Goal: Task Accomplishment & Management: Manage account settings

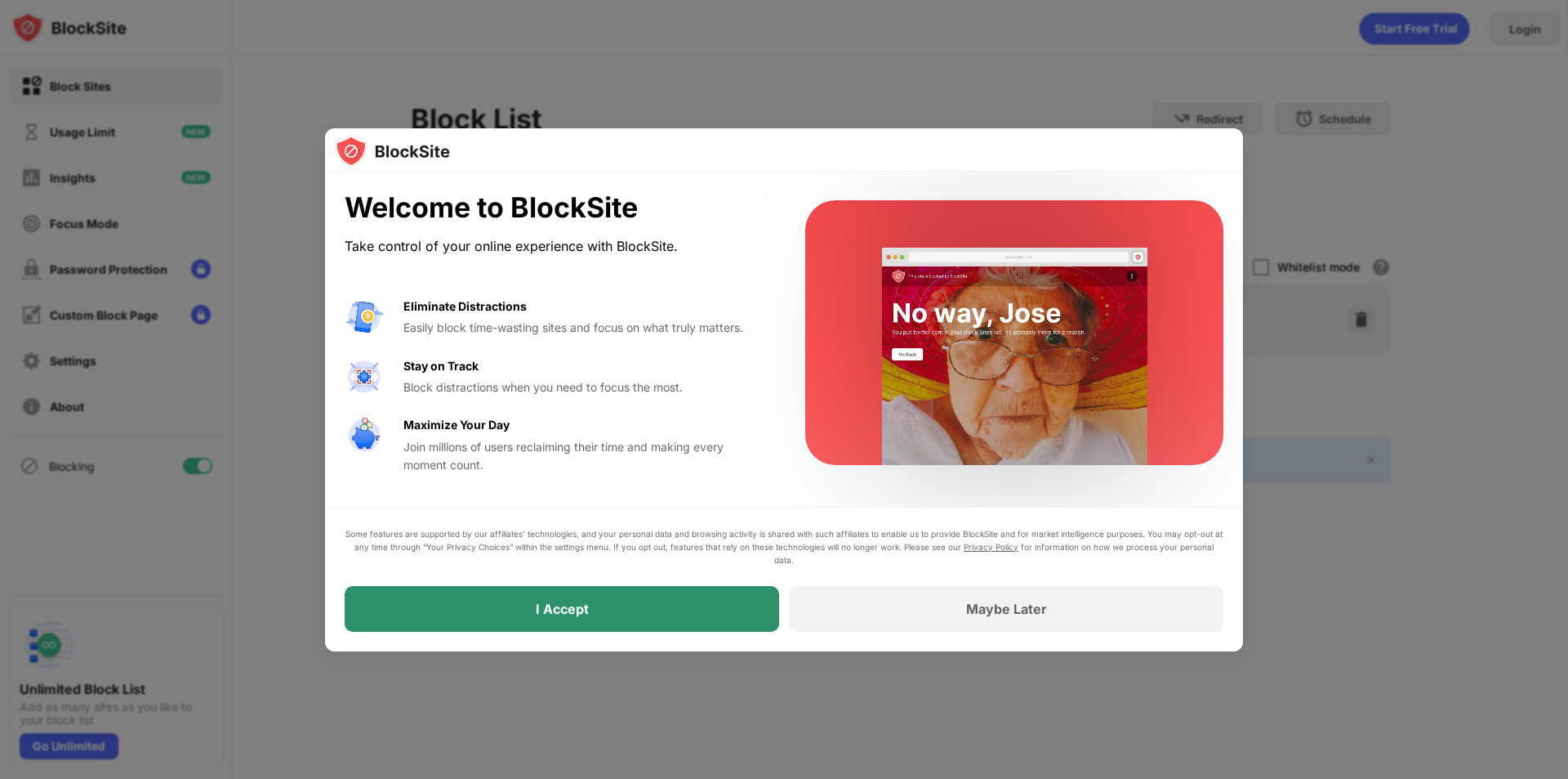
click at [573, 619] on div "I Accept" at bounding box center [562, 609] width 435 height 46
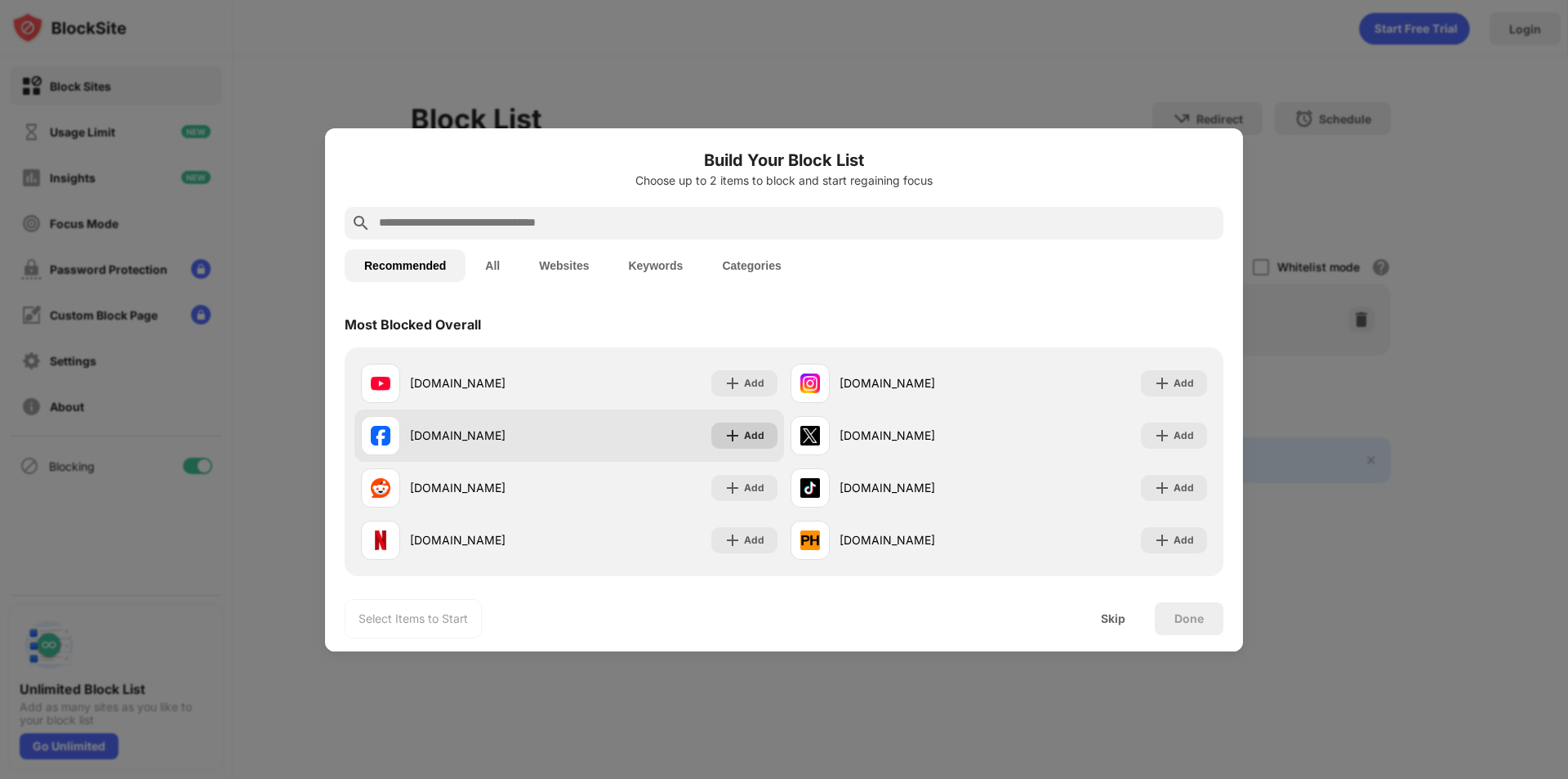
click at [744, 435] on div "Add" at bounding box center [754, 435] width 20 height 16
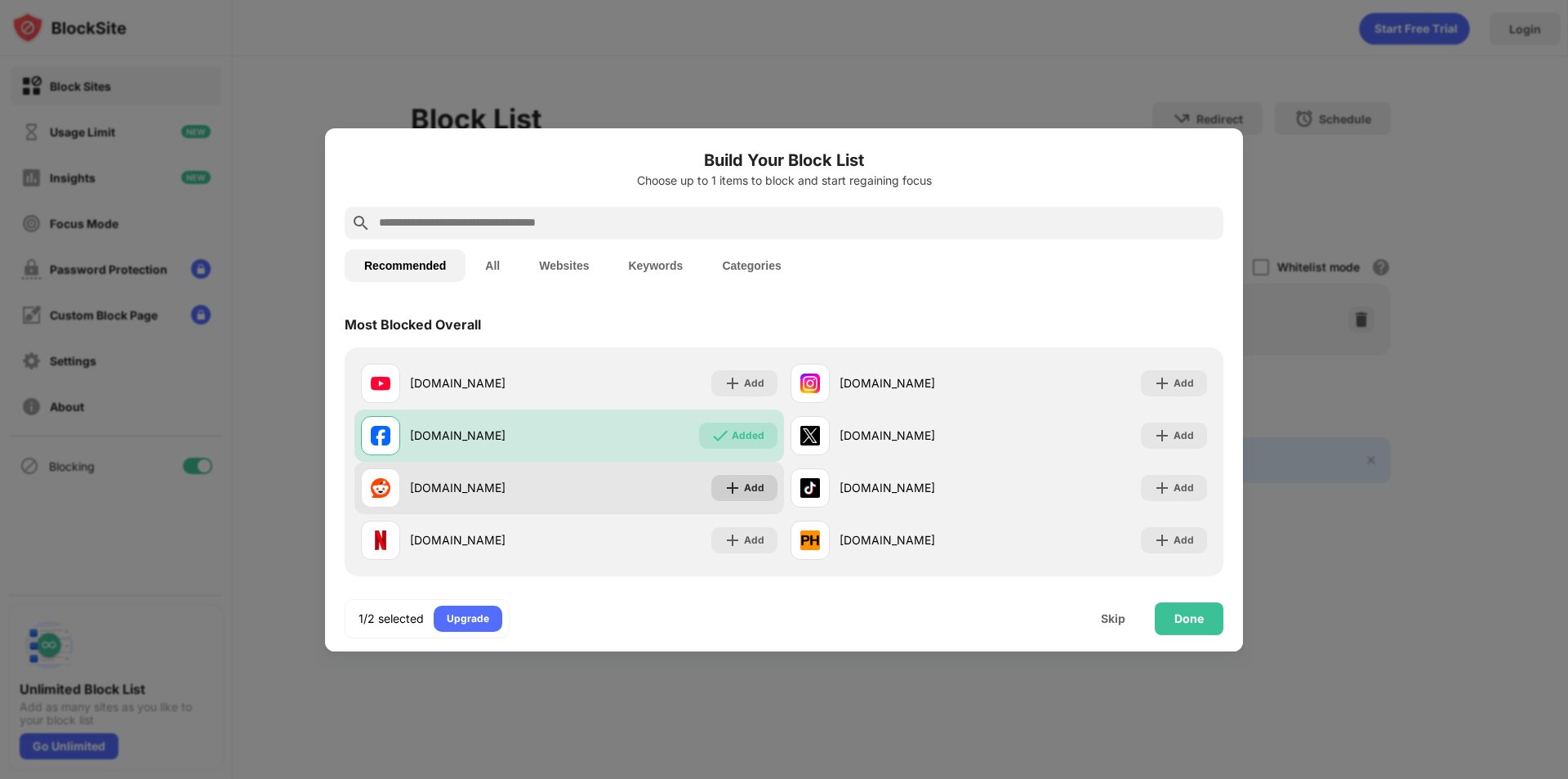
click at [741, 476] on div "Add" at bounding box center [744, 488] width 66 height 26
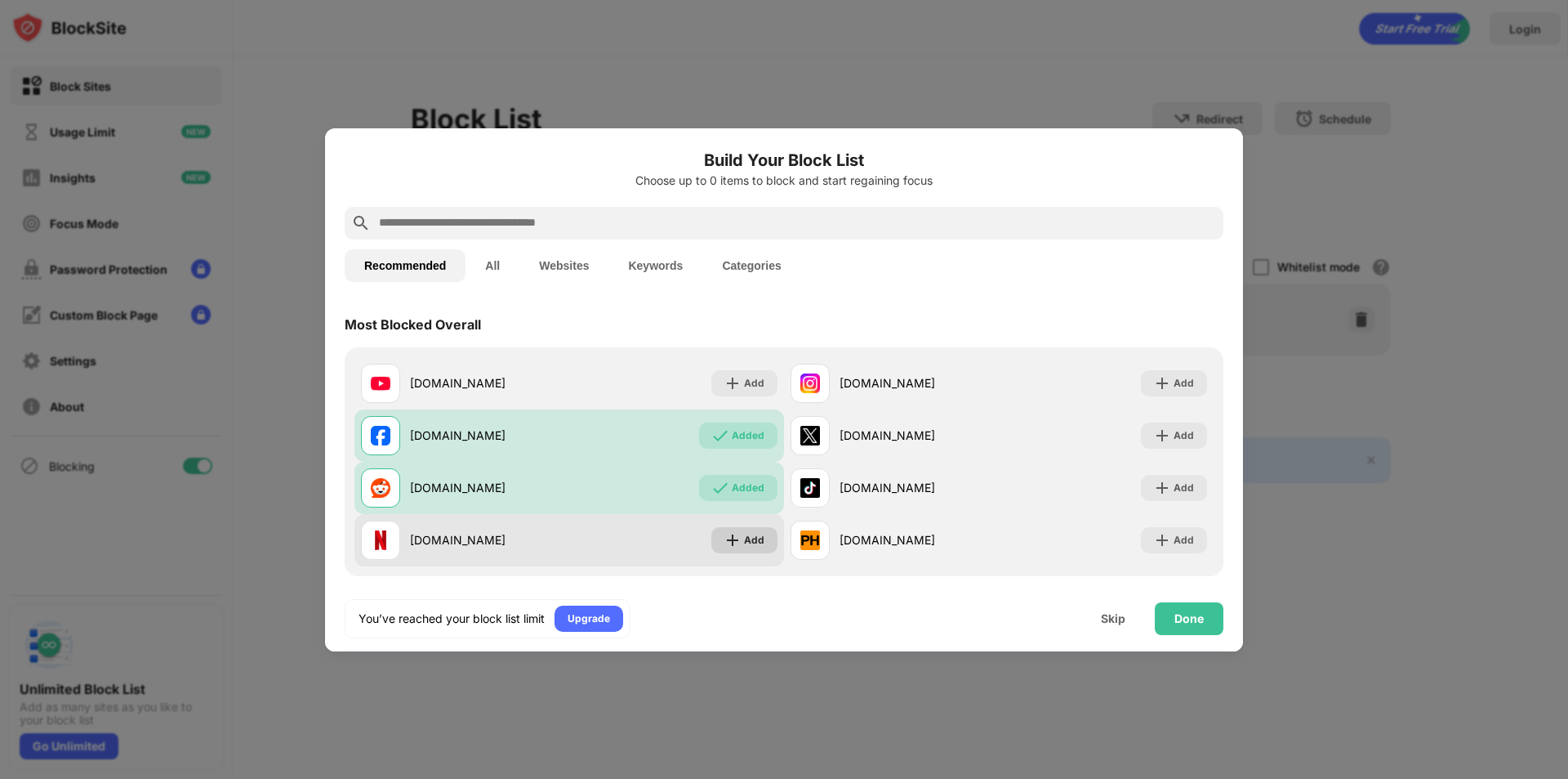
click at [744, 532] on div "Add" at bounding box center [754, 540] width 20 height 16
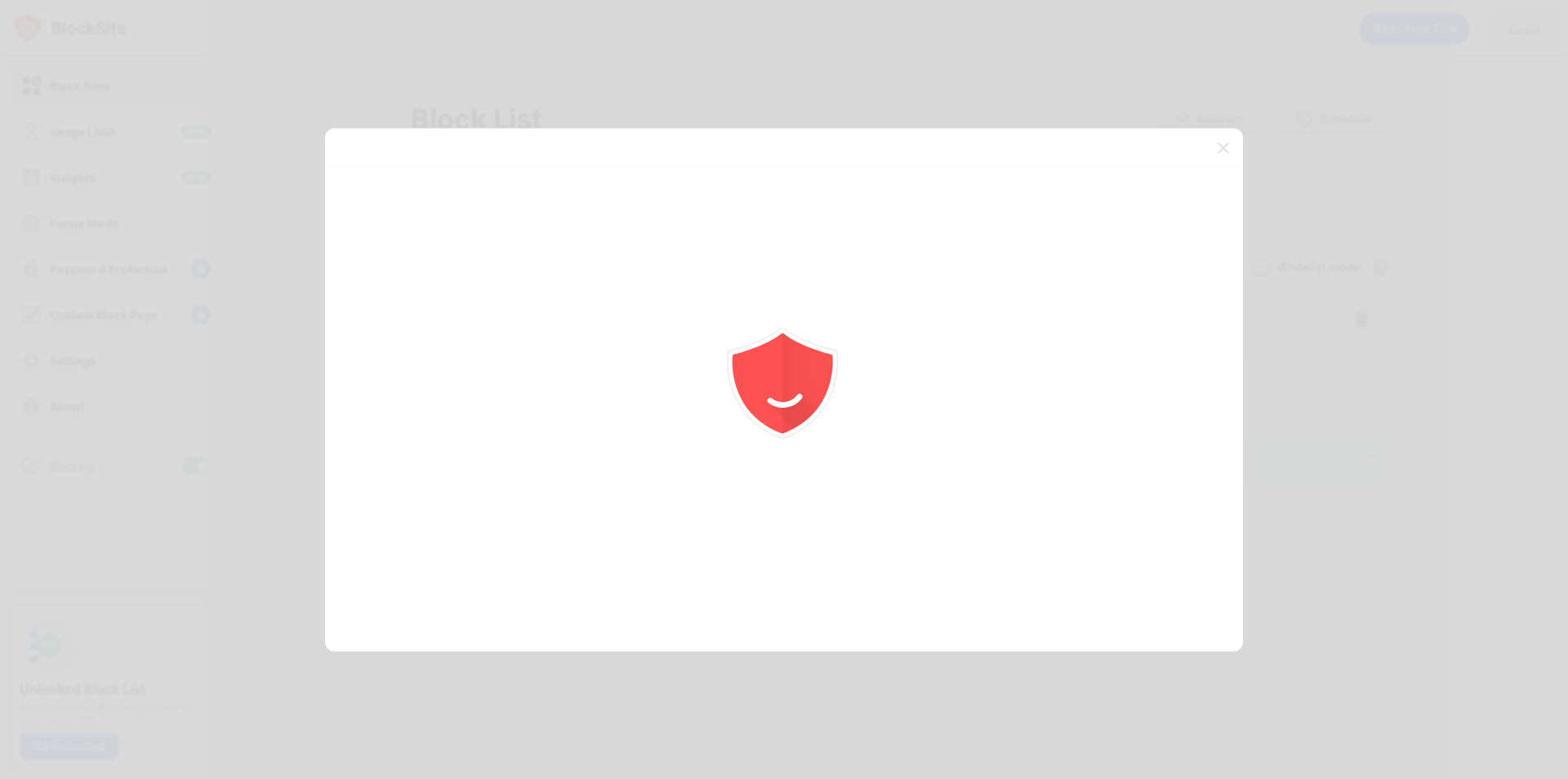
click at [1153, 384] on div at bounding box center [784, 390] width 1568 height 779
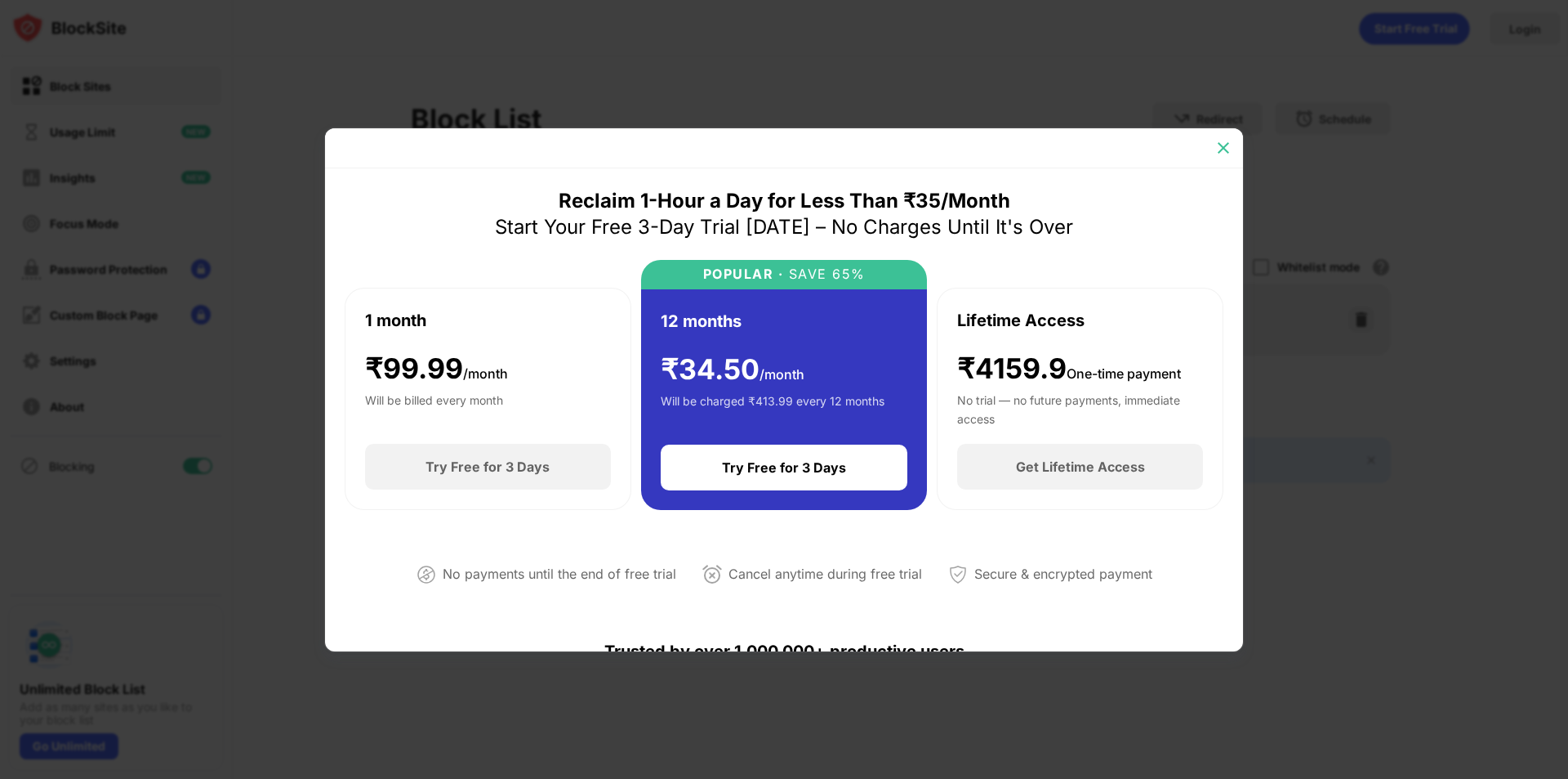
click at [1218, 150] on img at bounding box center [1223, 147] width 16 height 16
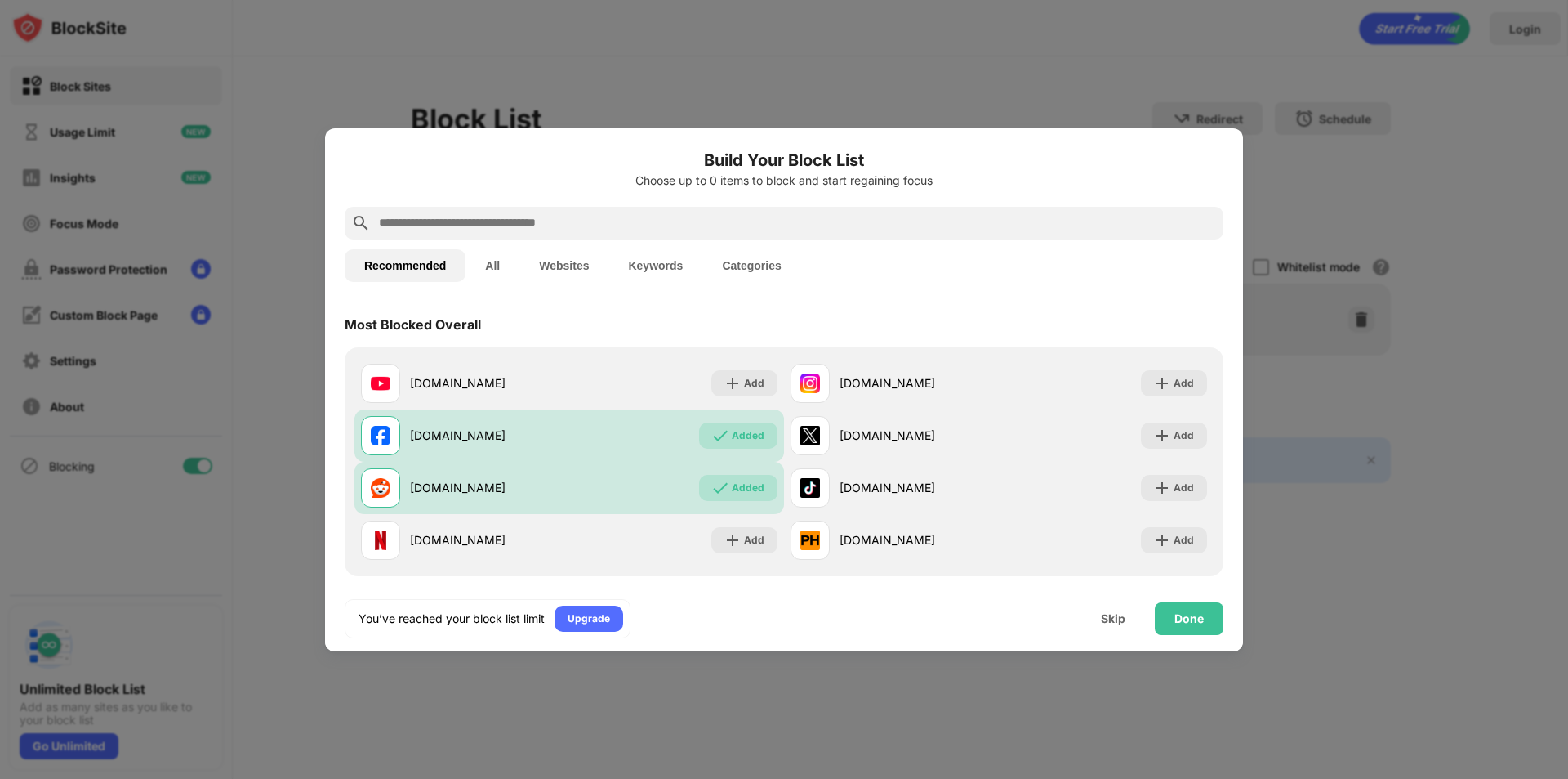
click at [530, 229] on input "text" at bounding box center [797, 222] width 839 height 19
paste input "**********"
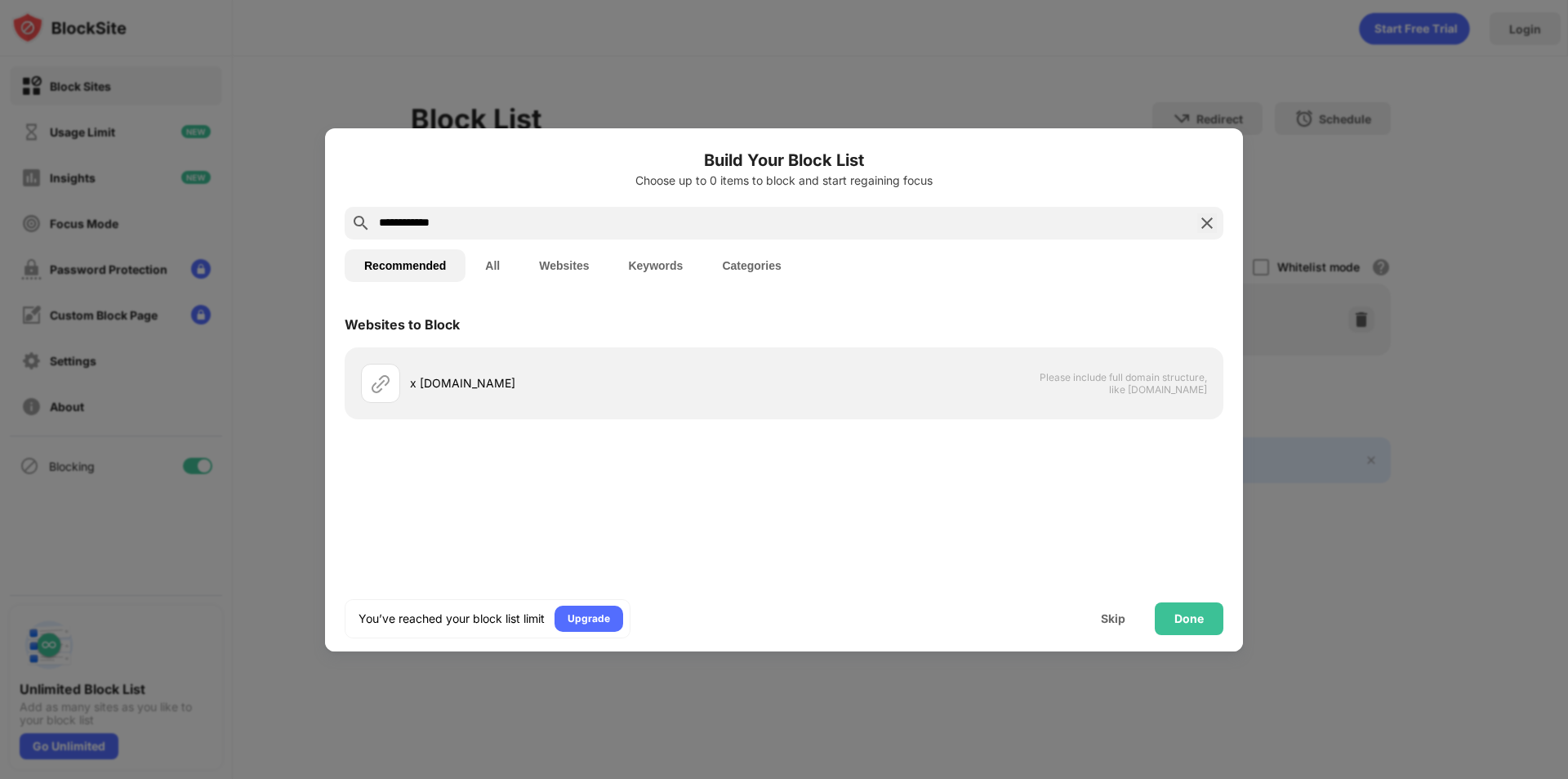
drag, startPoint x: 386, startPoint y: 225, endPoint x: 354, endPoint y: 226, distance: 32.0
click at [354, 226] on div "**********" at bounding box center [784, 223] width 879 height 33
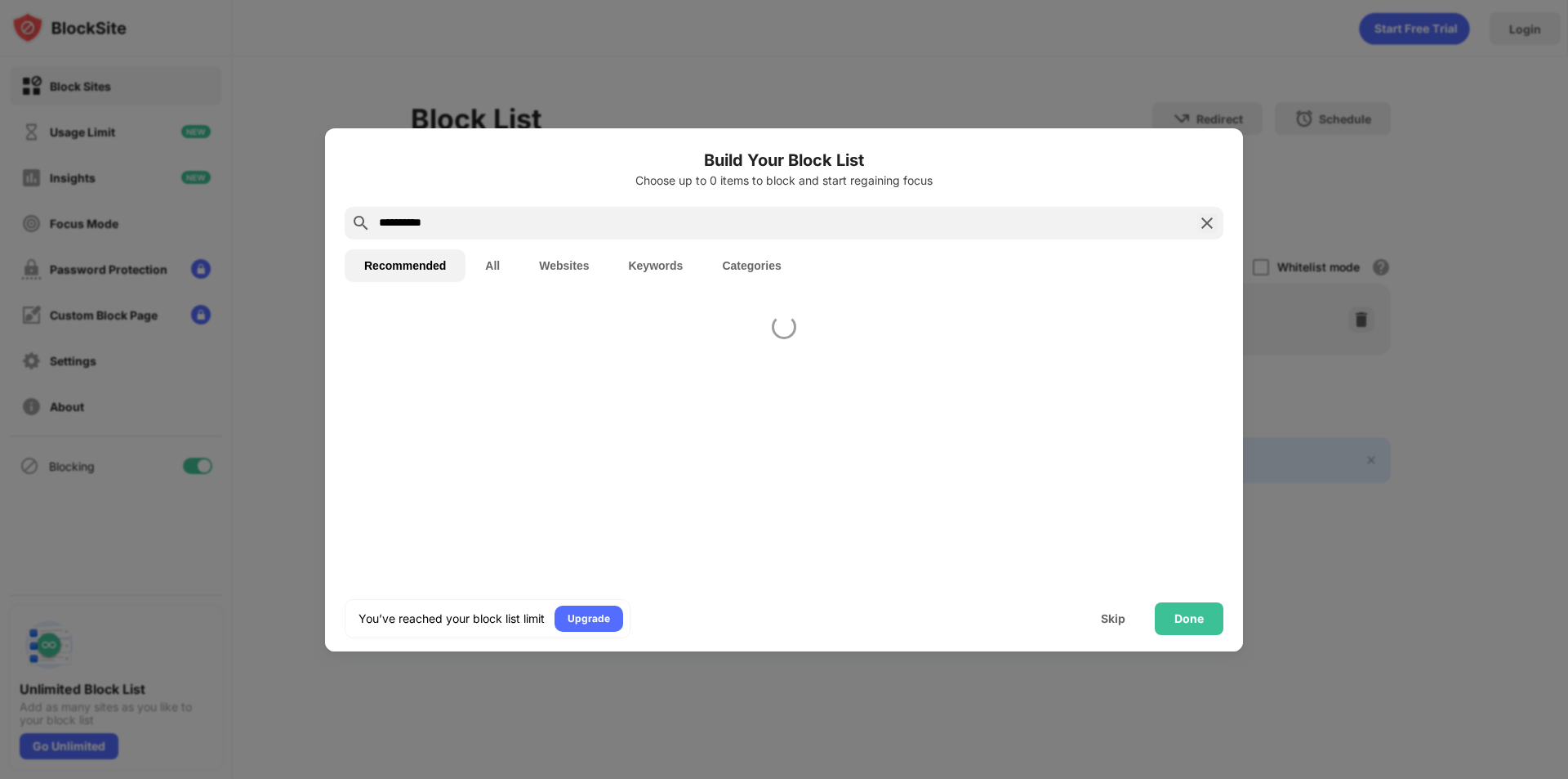
click at [536, 218] on input "**********" at bounding box center [784, 222] width 813 height 19
type input "**********"
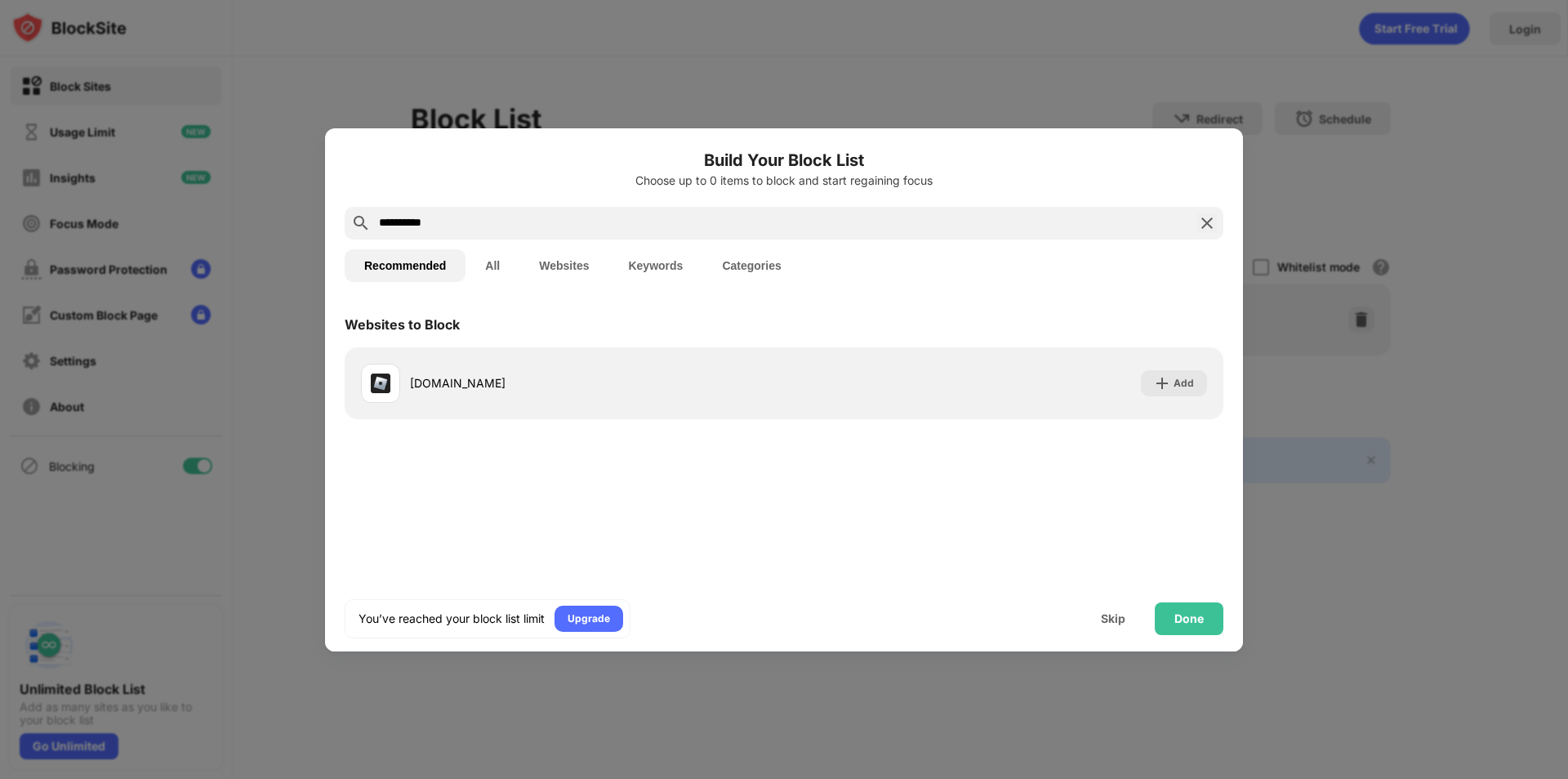
click at [572, 261] on button "Websites" at bounding box center [563, 265] width 89 height 33
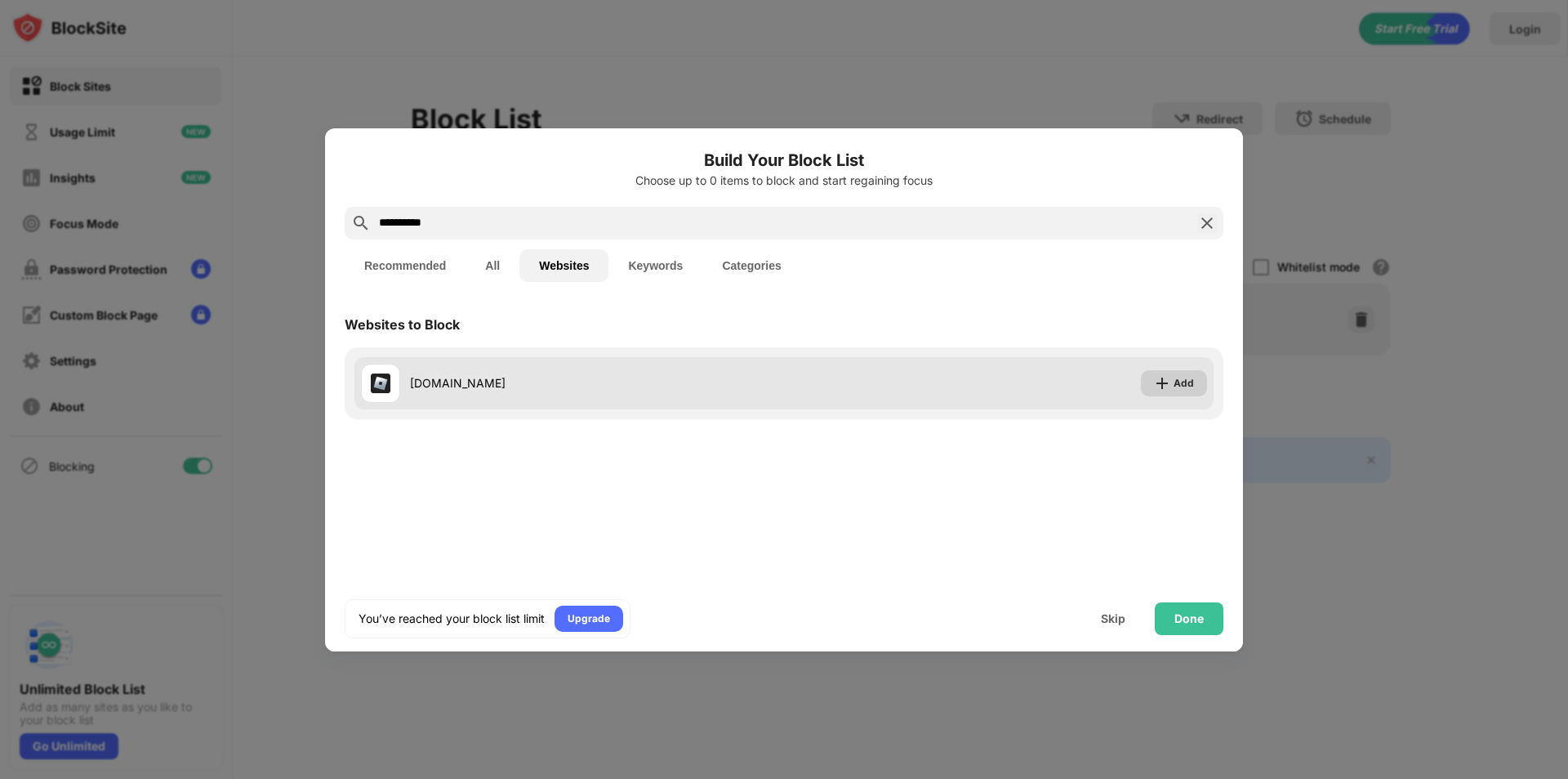
click at [1169, 378] on img at bounding box center [1162, 383] width 16 height 16
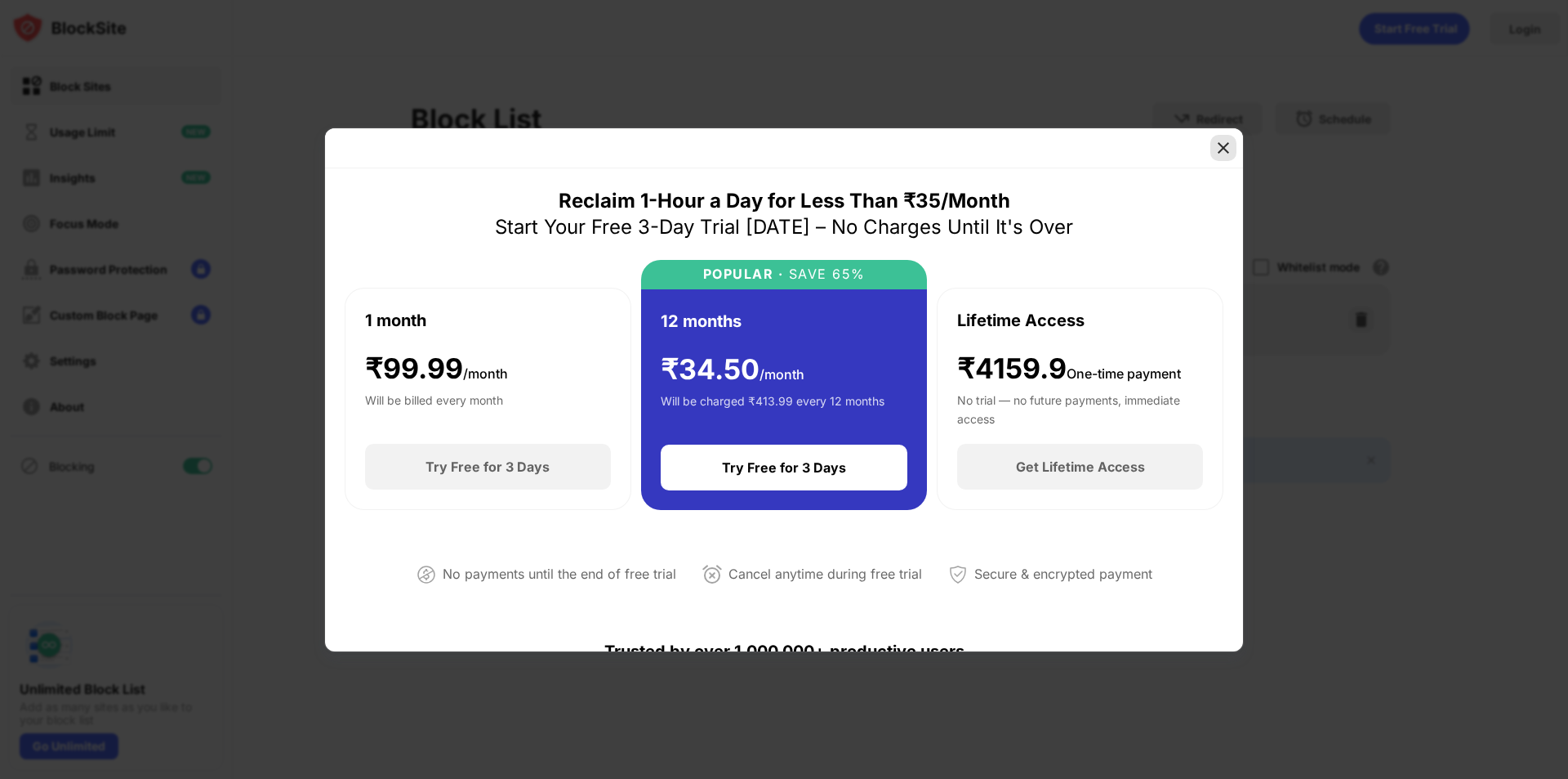
click at [1223, 144] on img at bounding box center [1223, 147] width 16 height 16
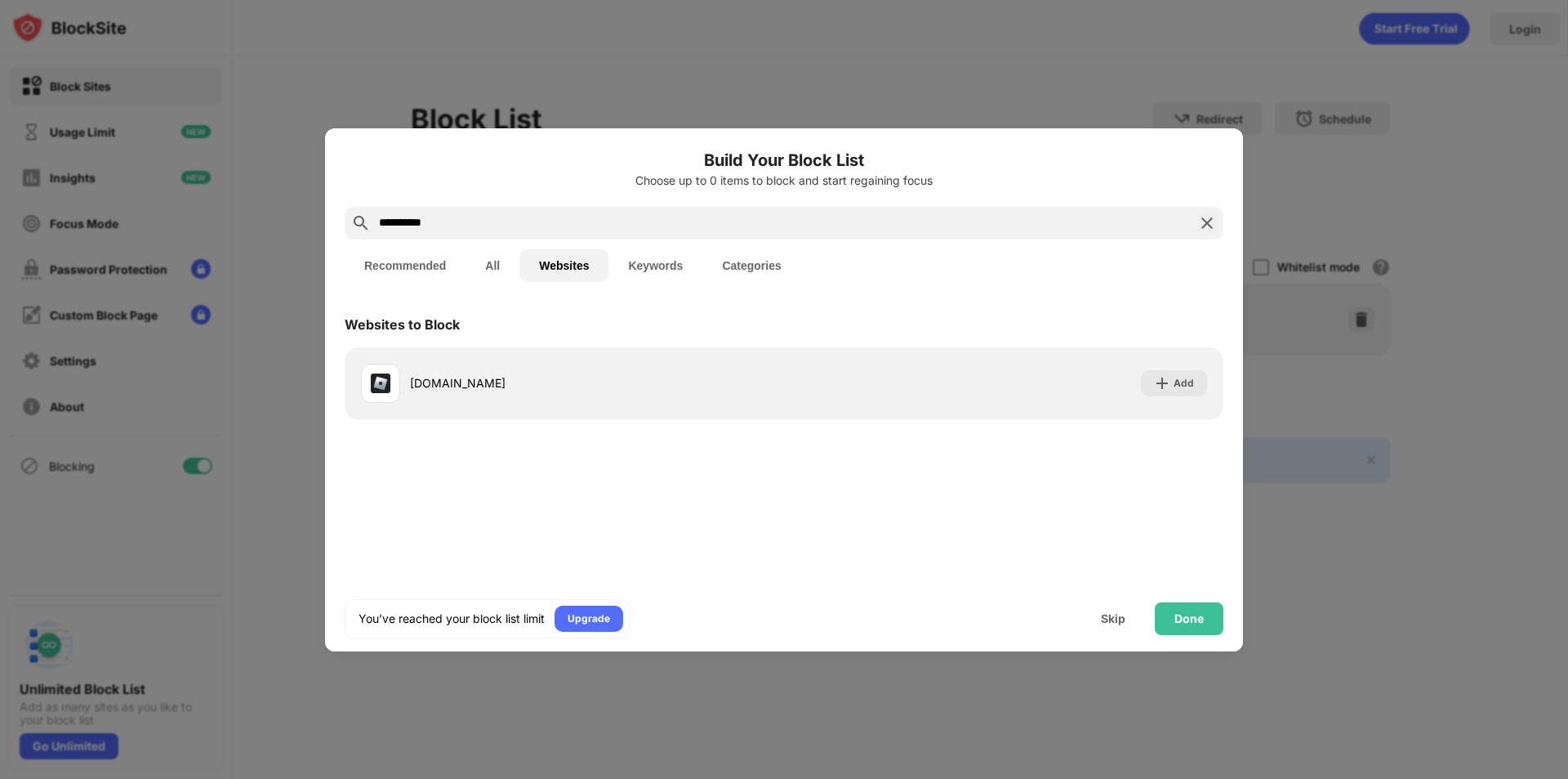
click at [408, 264] on button "Recommended" at bounding box center [404, 265] width 121 height 33
click at [417, 268] on button "Recommended" at bounding box center [404, 265] width 121 height 33
click at [490, 268] on button "All" at bounding box center [492, 265] width 54 height 33
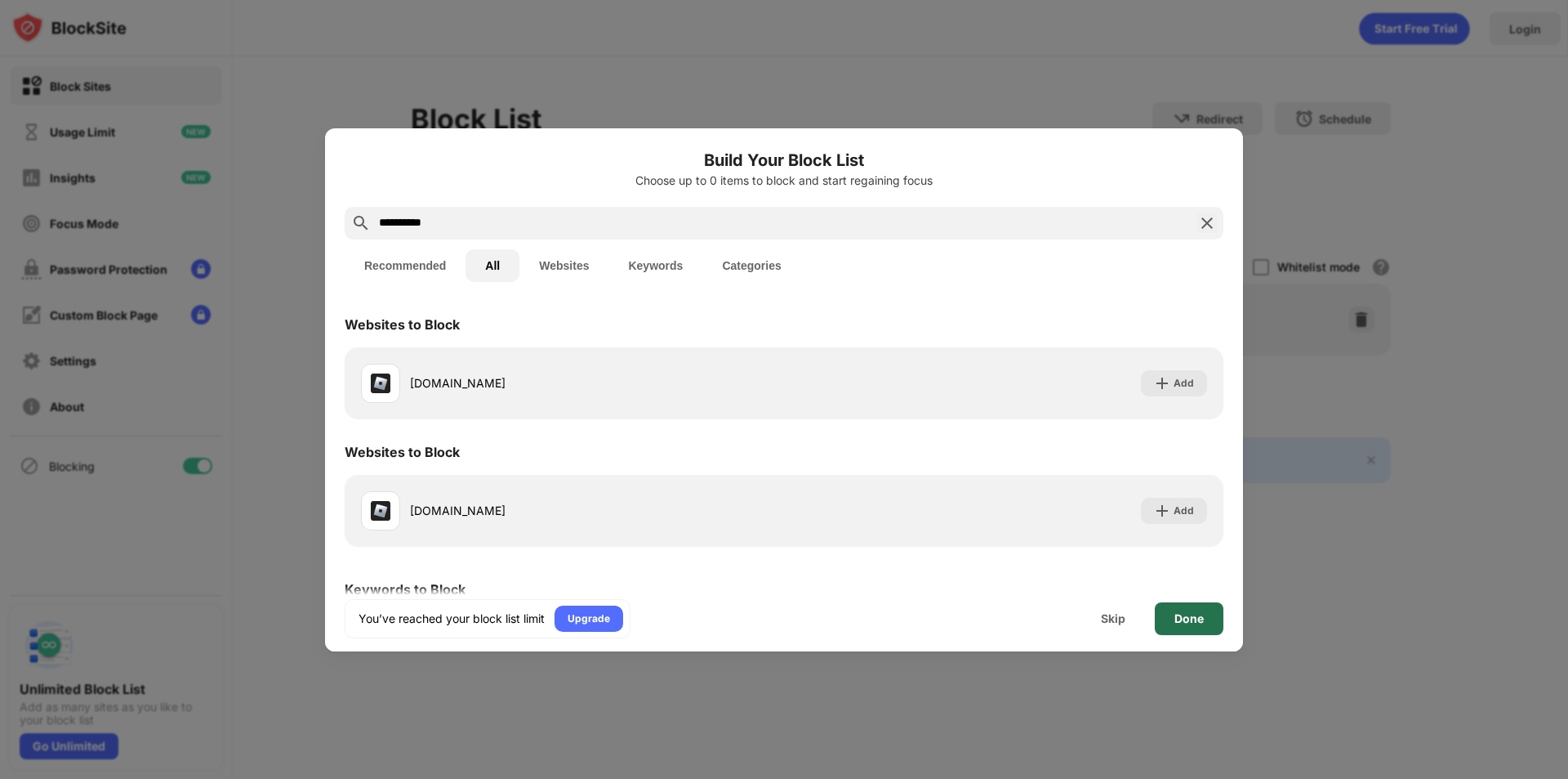
click at [1184, 616] on div "Done" at bounding box center [1189, 618] width 30 height 13
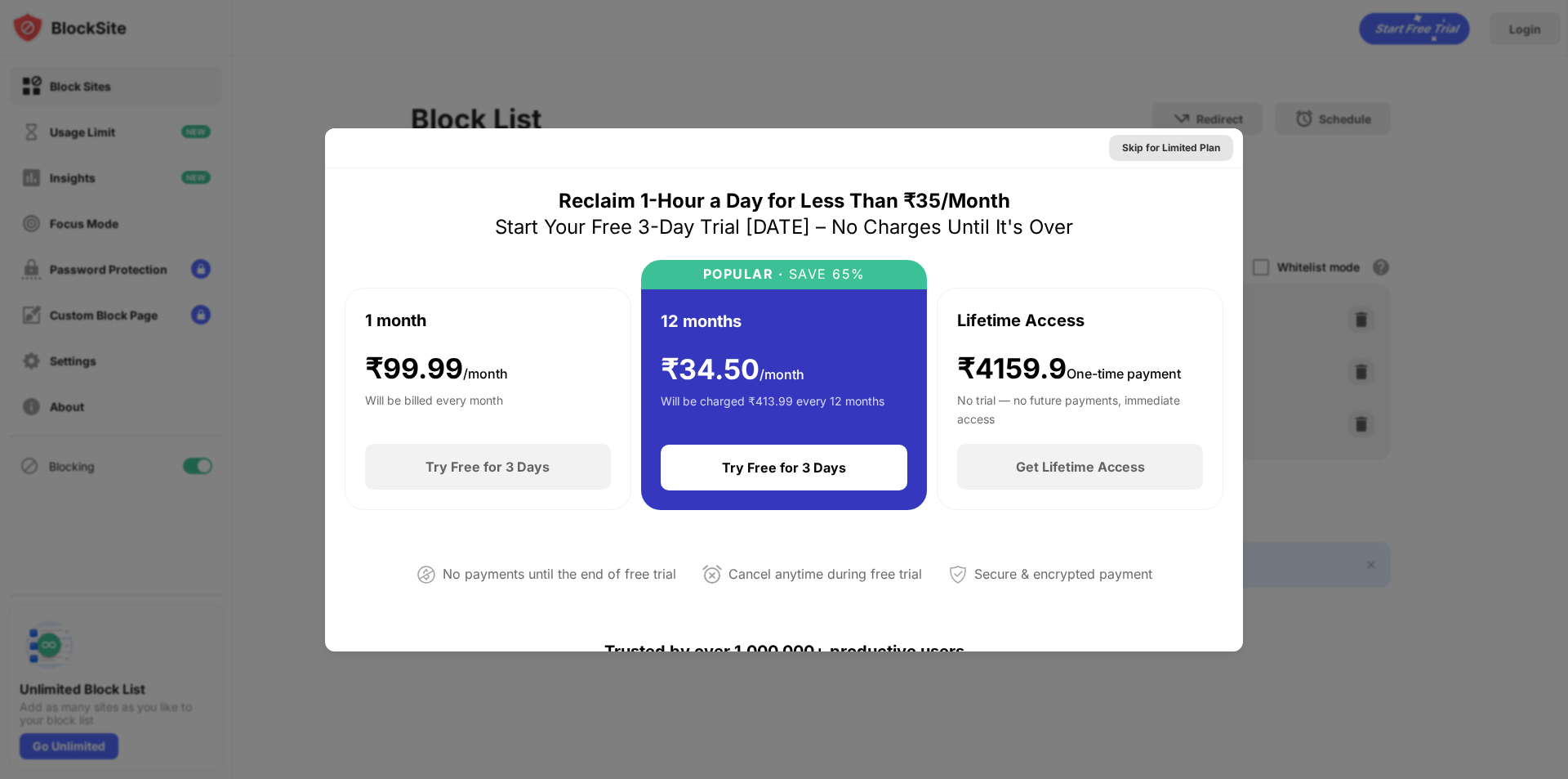
click at [1151, 144] on div "Skip for Limited Plan" at bounding box center [1171, 147] width 98 height 16
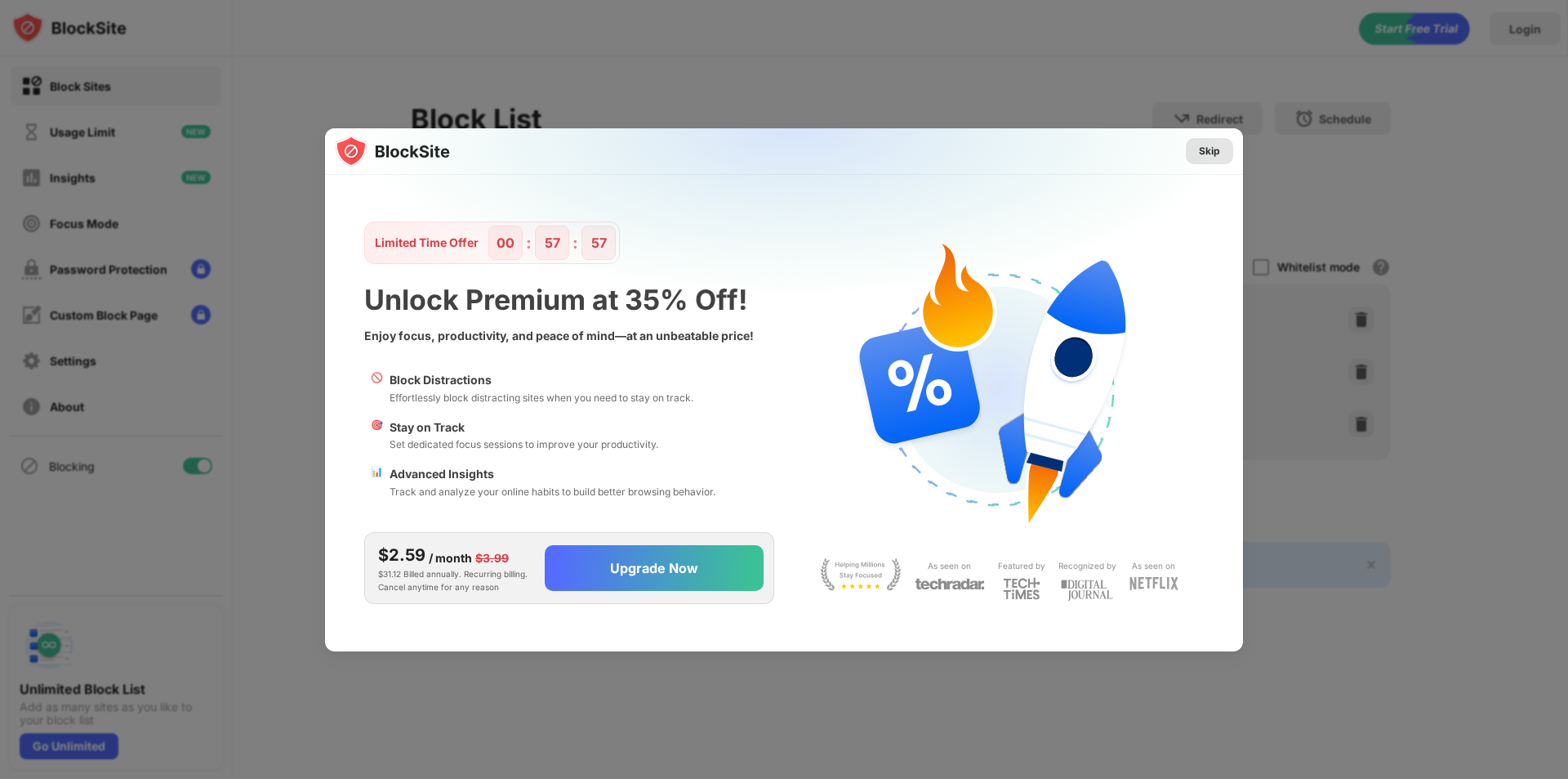
click at [1208, 147] on div "Skip" at bounding box center [1209, 150] width 21 height 16
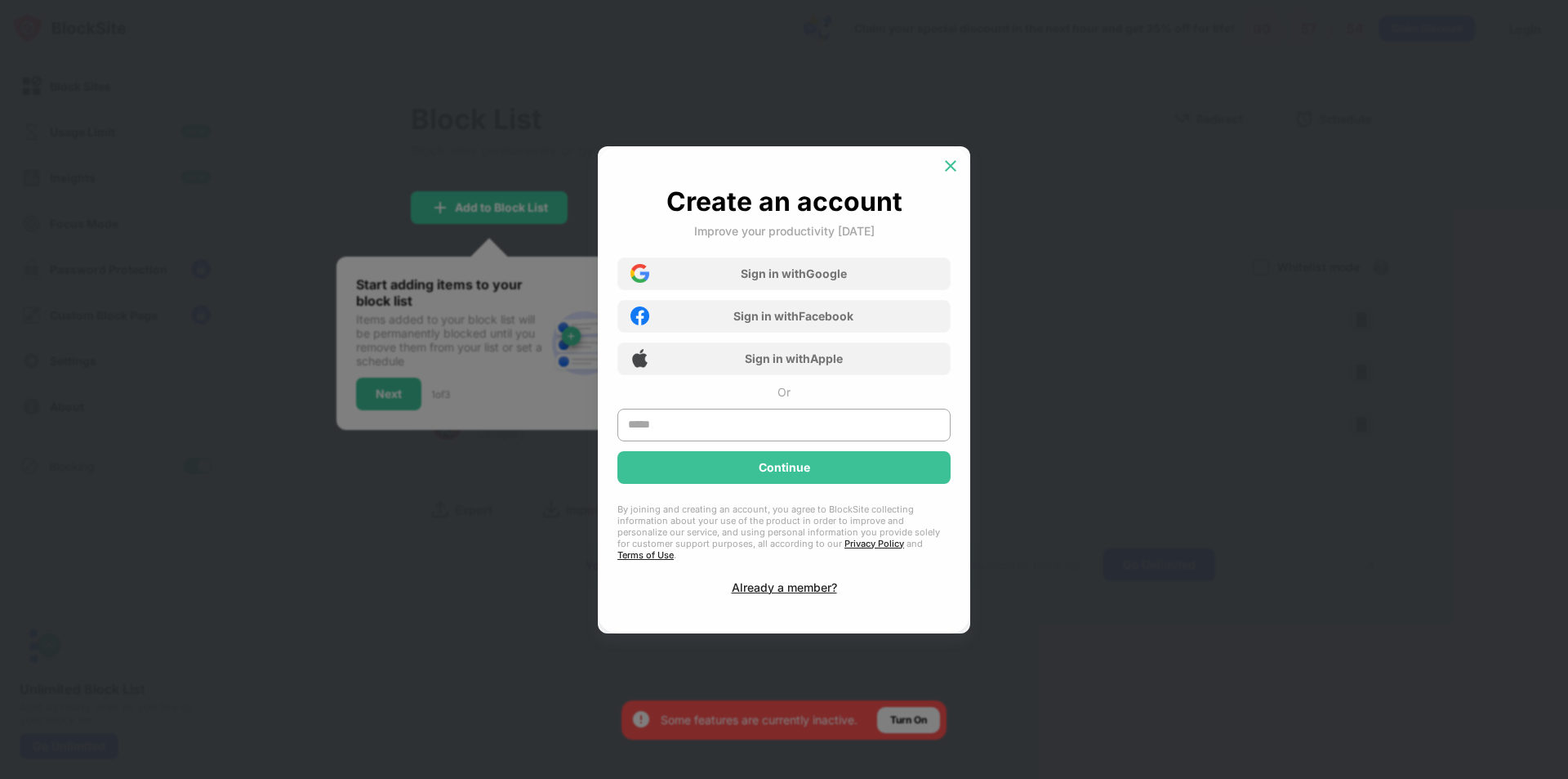
click at [953, 168] on img at bounding box center [950, 166] width 16 height 16
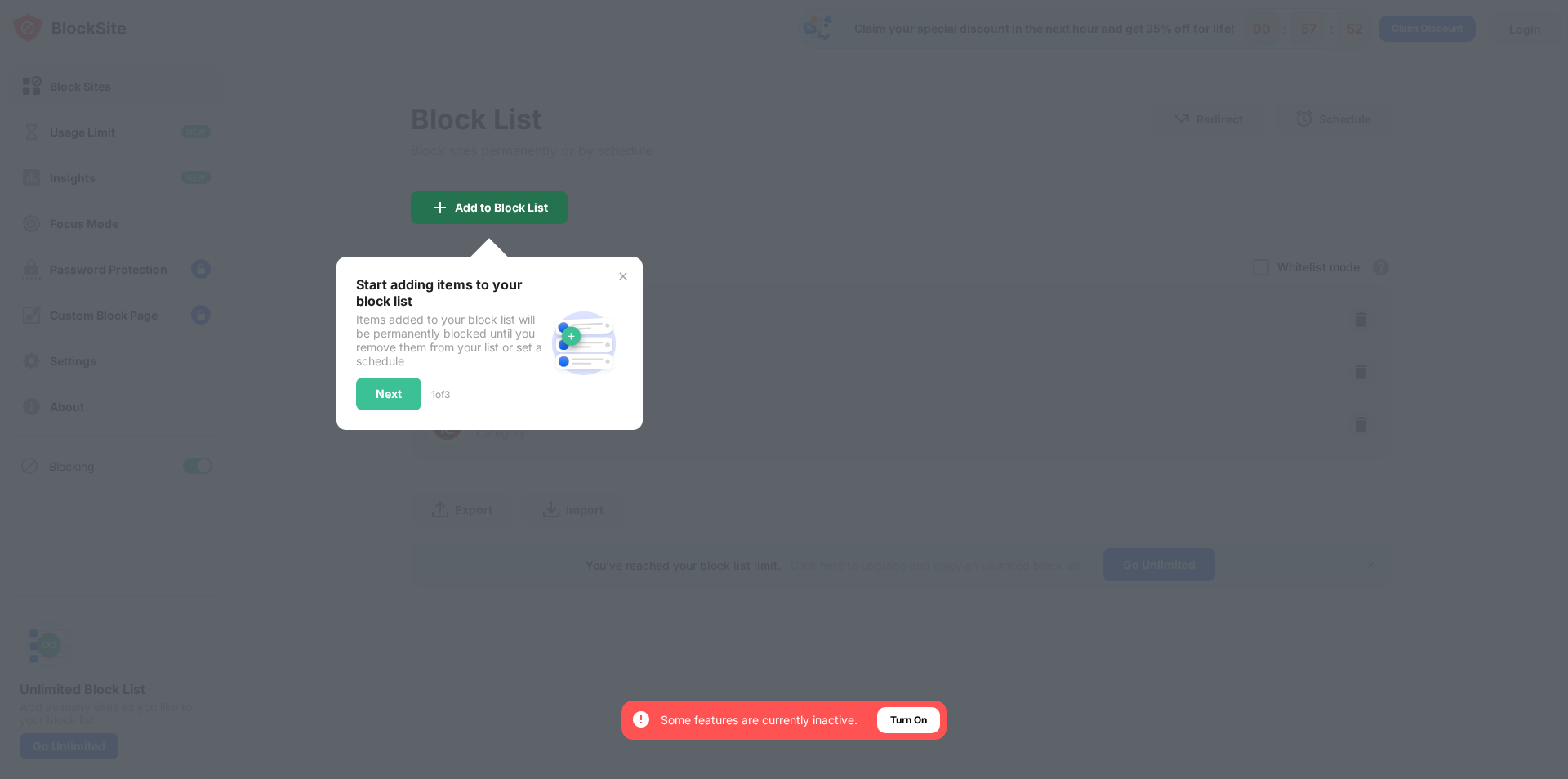
click at [493, 204] on div "Add to Block List" at bounding box center [502, 207] width 93 height 13
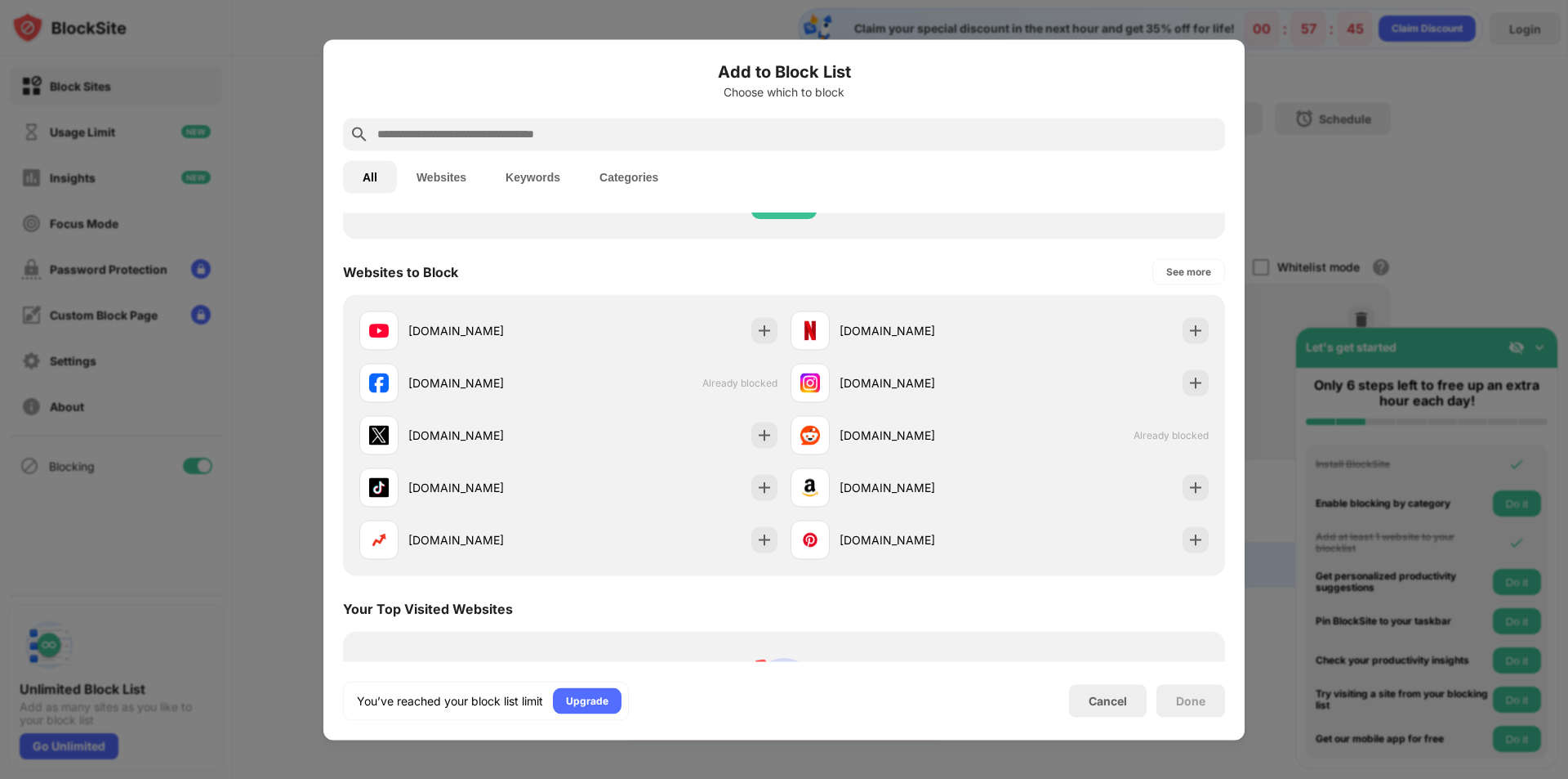
scroll to position [82, 0]
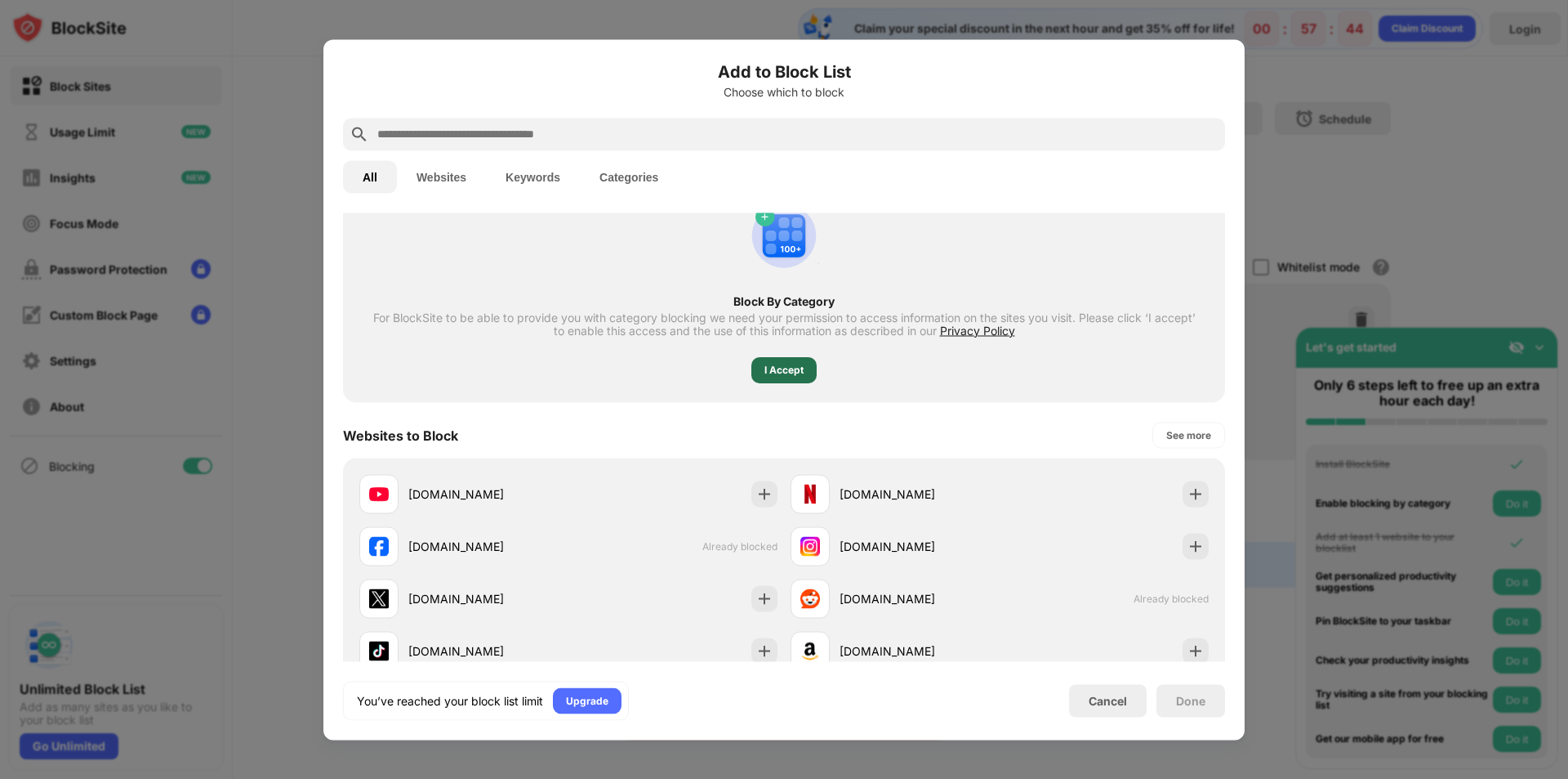
click at [775, 370] on div "I Accept" at bounding box center [784, 369] width 39 height 16
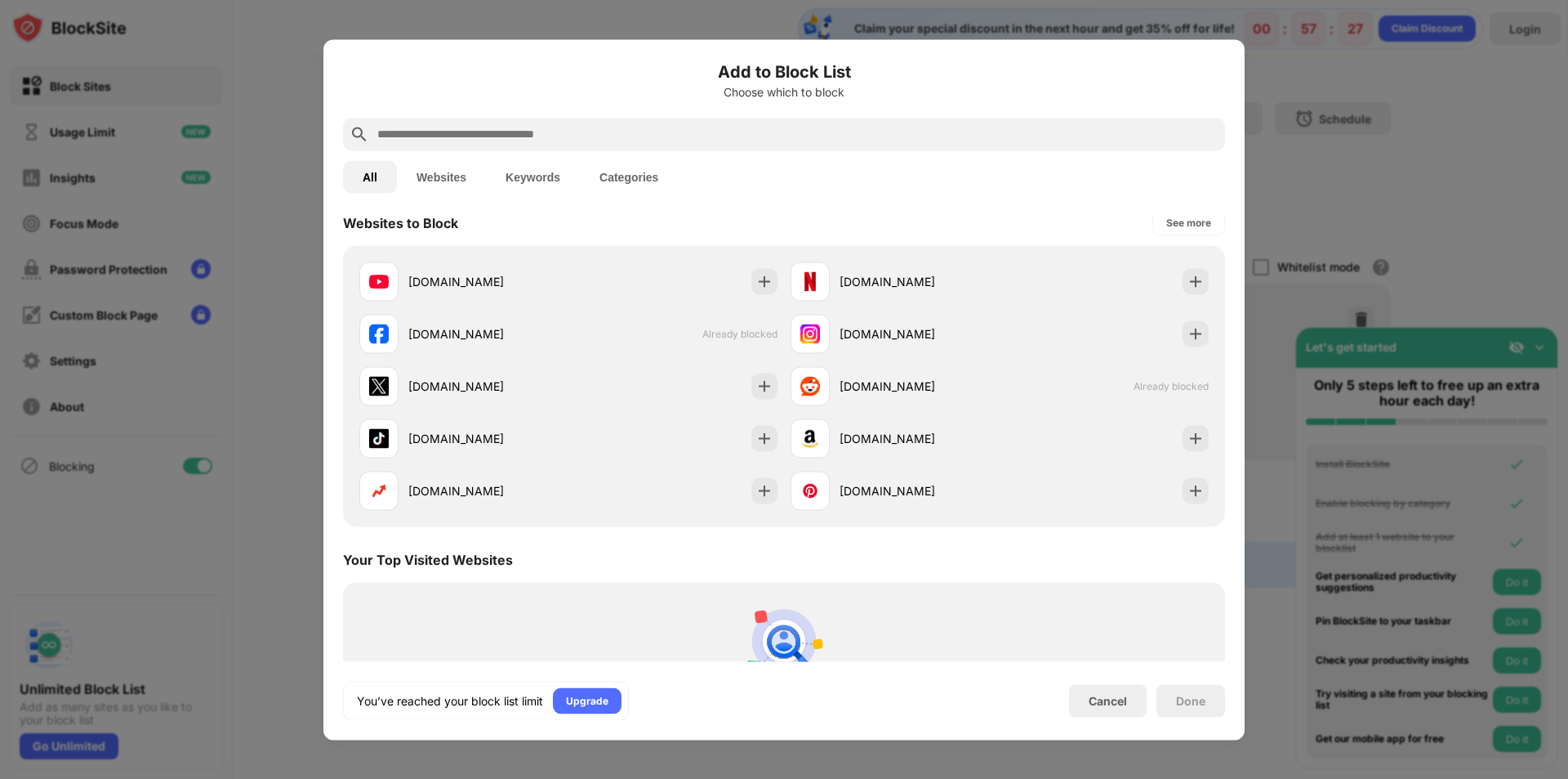
scroll to position [163, 0]
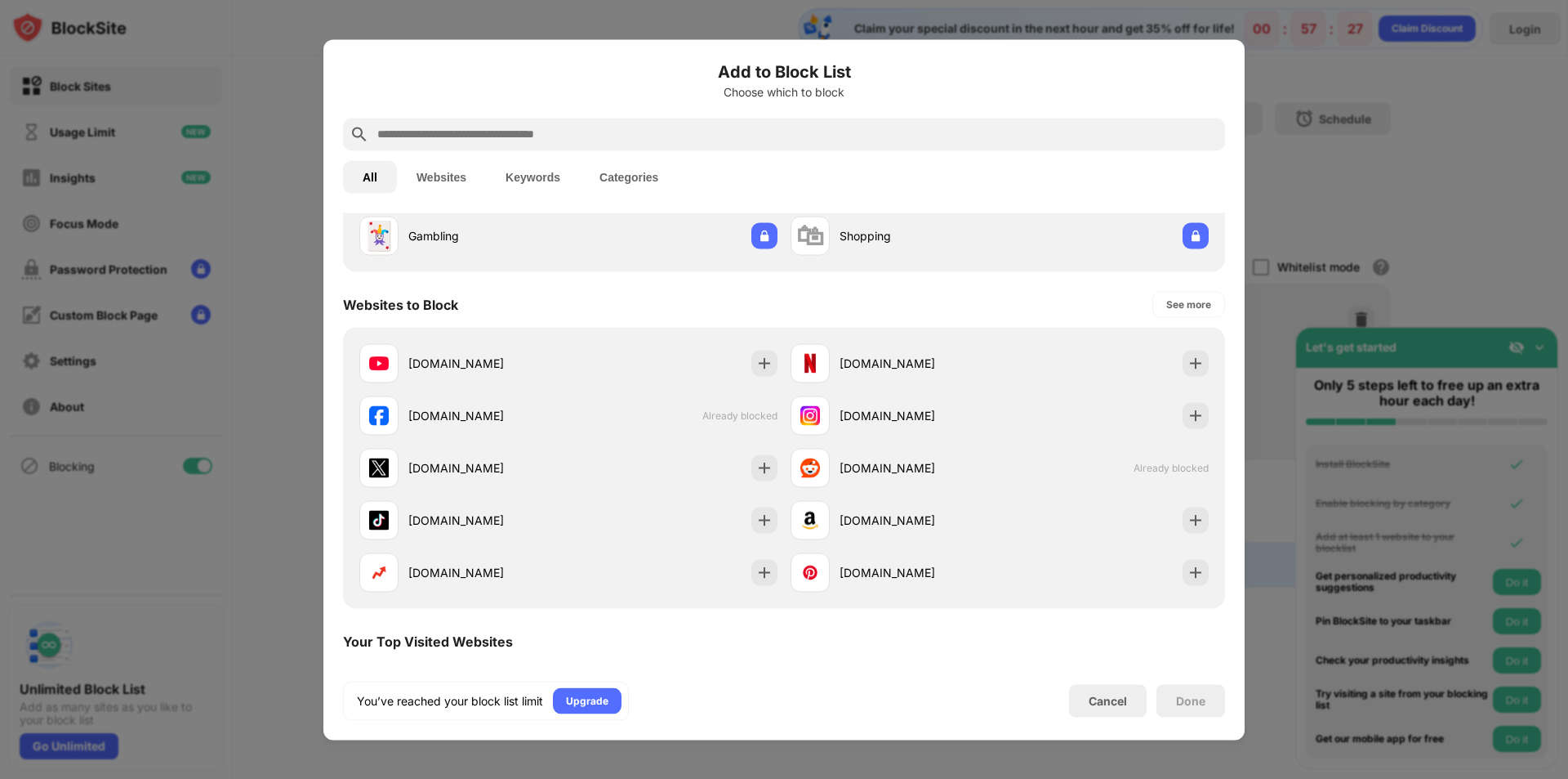
click at [553, 124] on input "text" at bounding box center [797, 133] width 843 height 19
click at [545, 129] on input "text" at bounding box center [797, 133] width 843 height 19
paste input "**********"
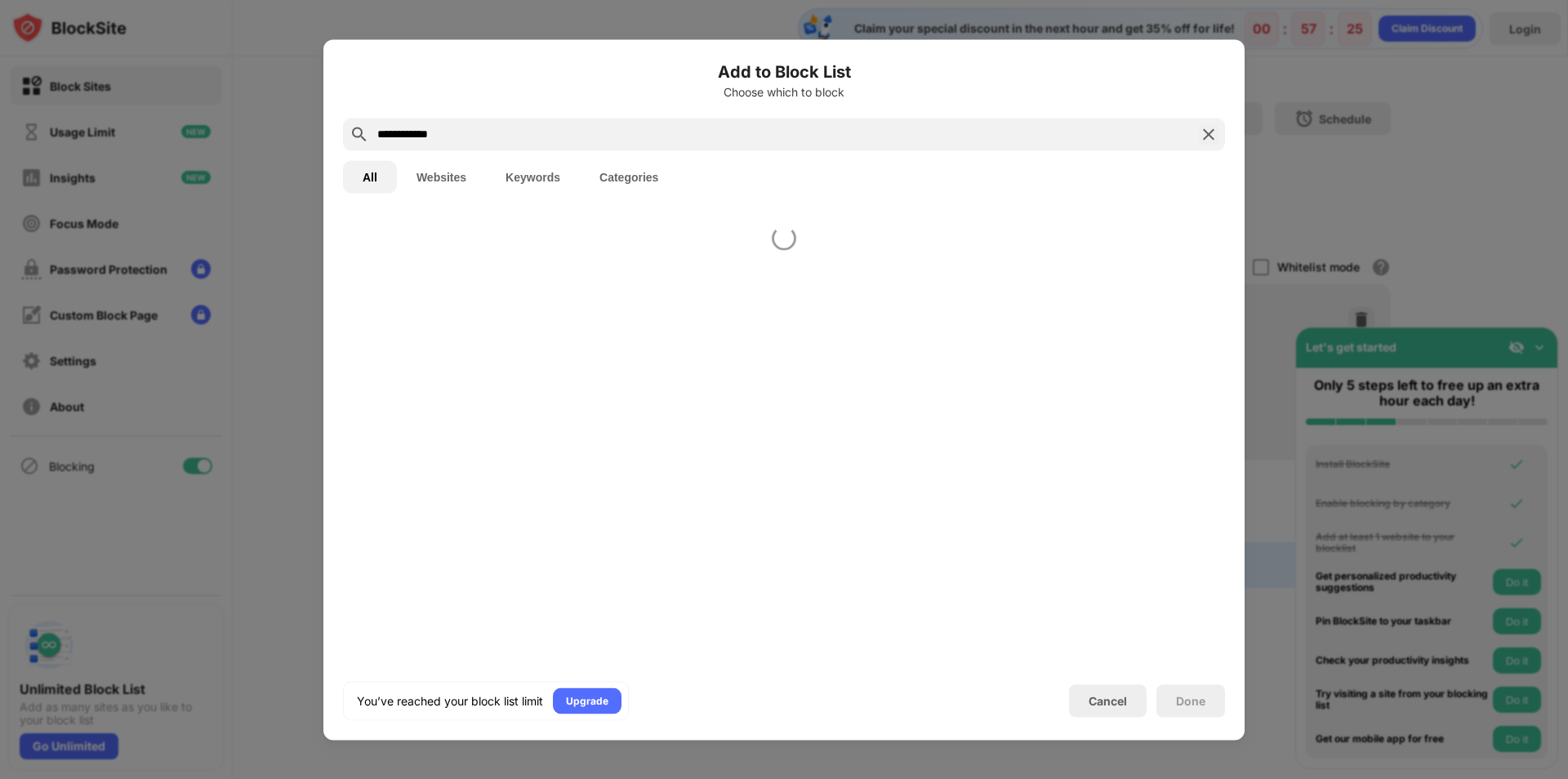
scroll to position [0, 0]
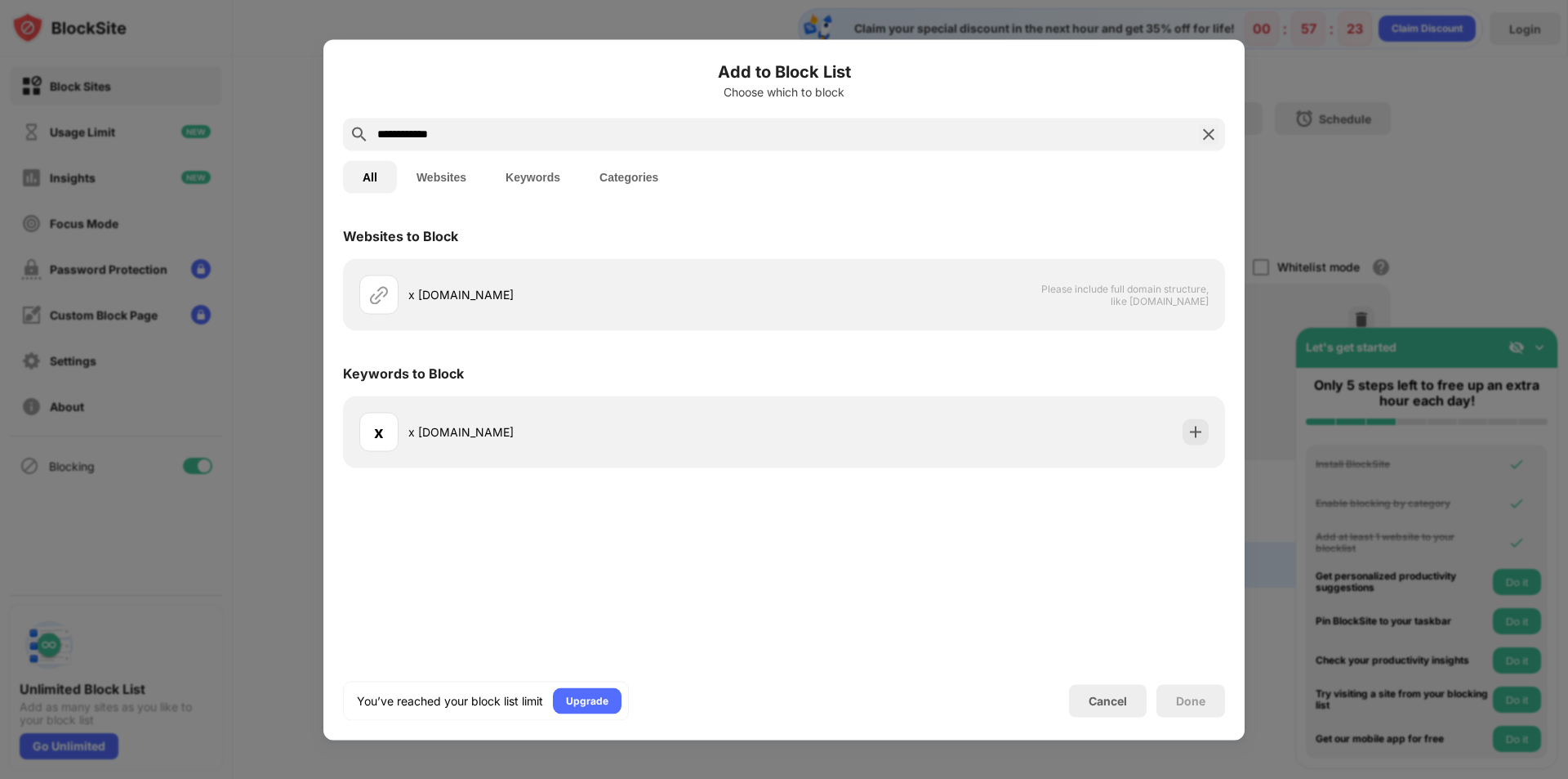
drag, startPoint x: 387, startPoint y: 137, endPoint x: 329, endPoint y: 141, distance: 58.1
click at [329, 141] on div "**********" at bounding box center [784, 389] width 921 height 700
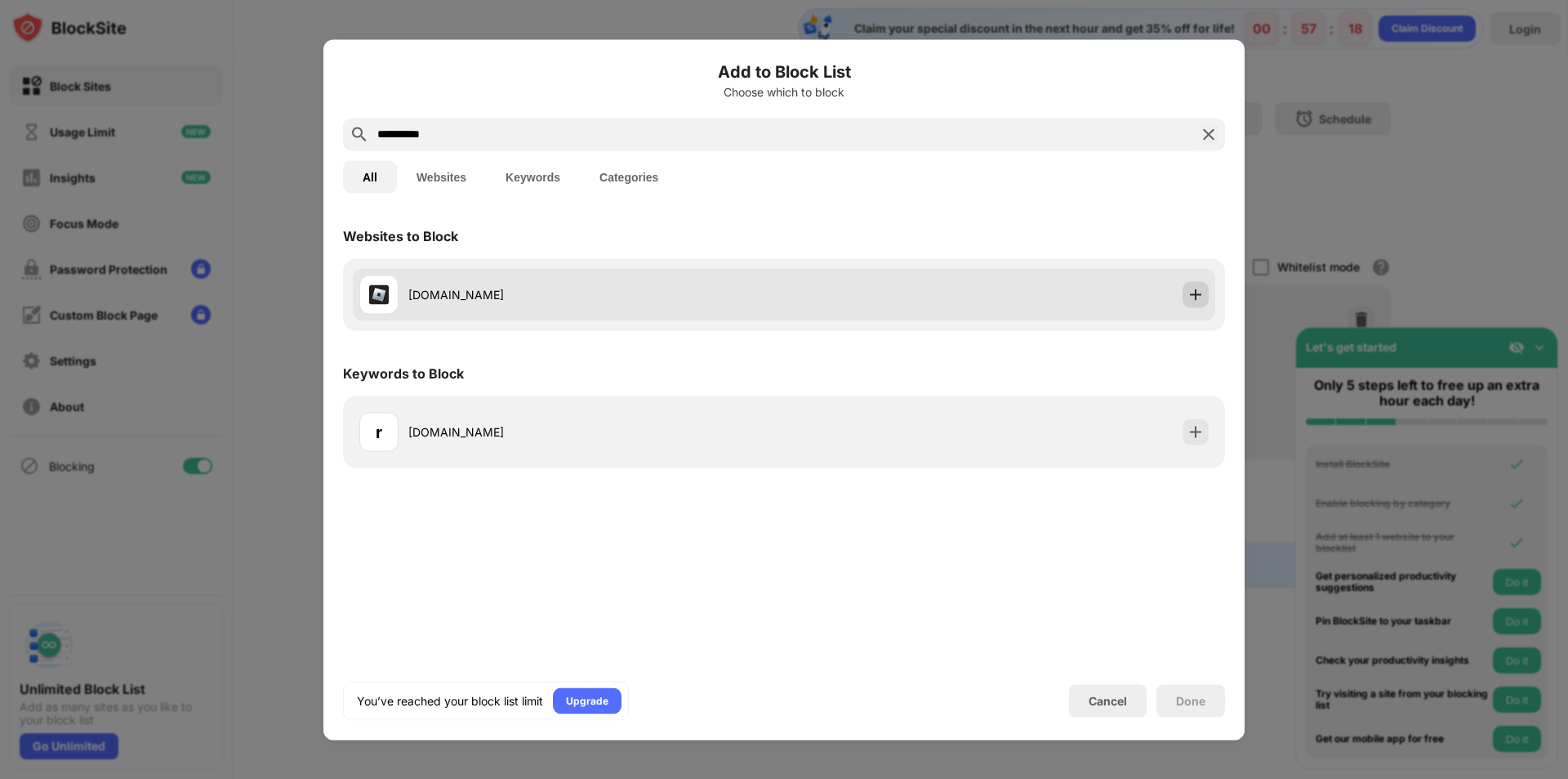
type input "**********"
click at [1191, 294] on img at bounding box center [1195, 294] width 16 height 16
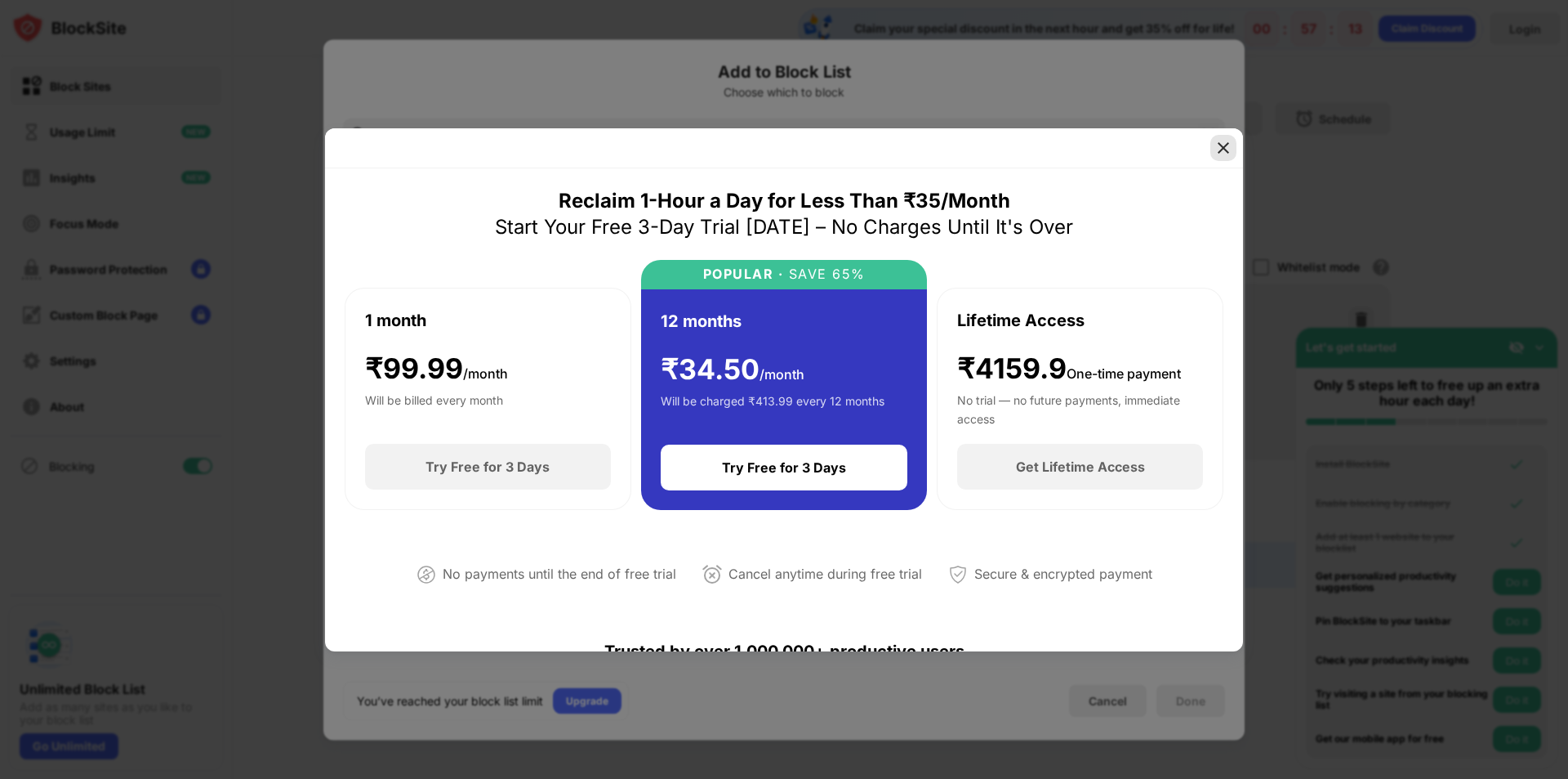
click at [1225, 144] on img at bounding box center [1223, 147] width 16 height 16
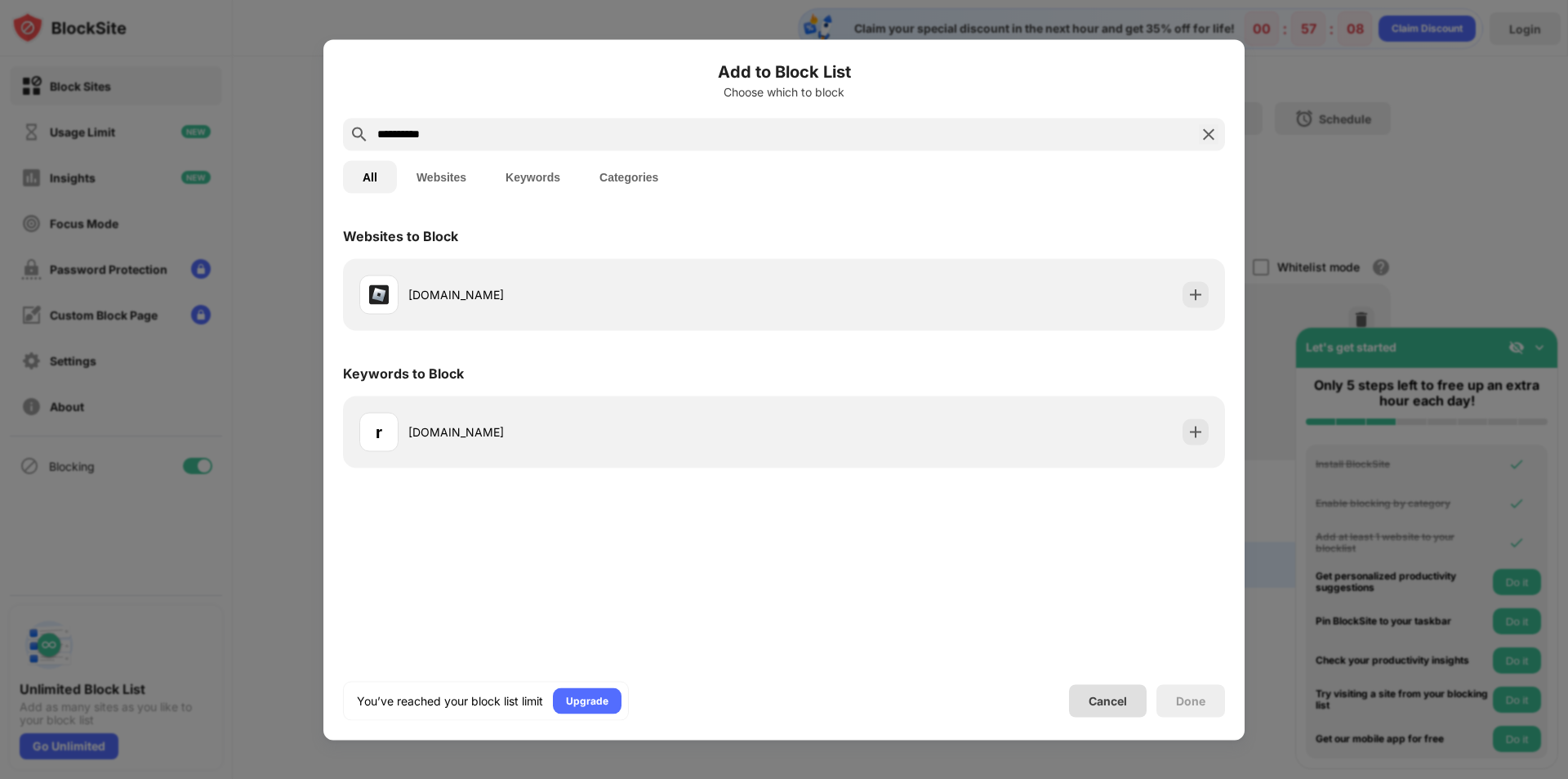
click at [1118, 694] on div "Cancel" at bounding box center [1107, 700] width 38 height 14
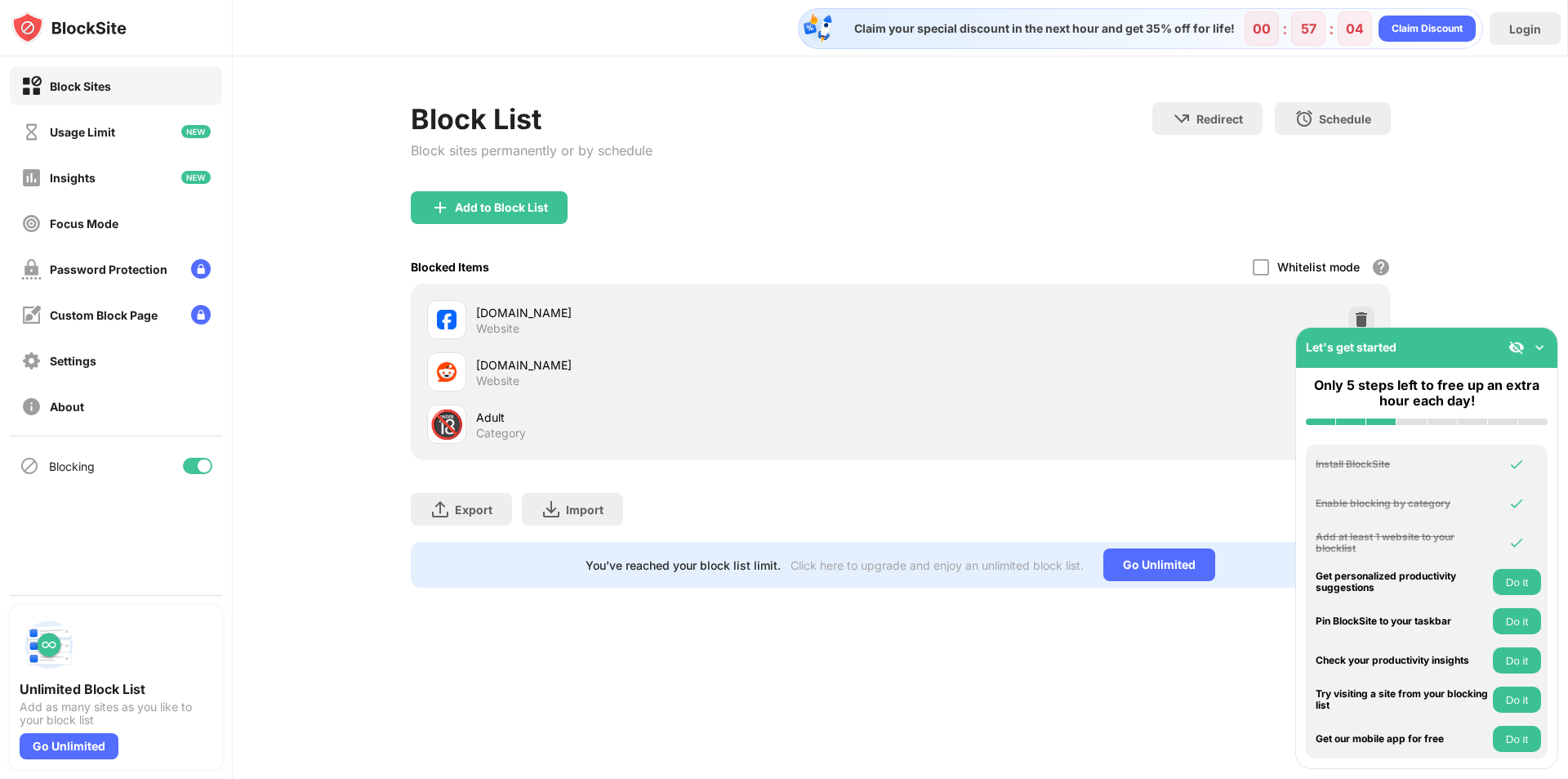
click at [1537, 343] on img at bounding box center [1539, 346] width 16 height 16
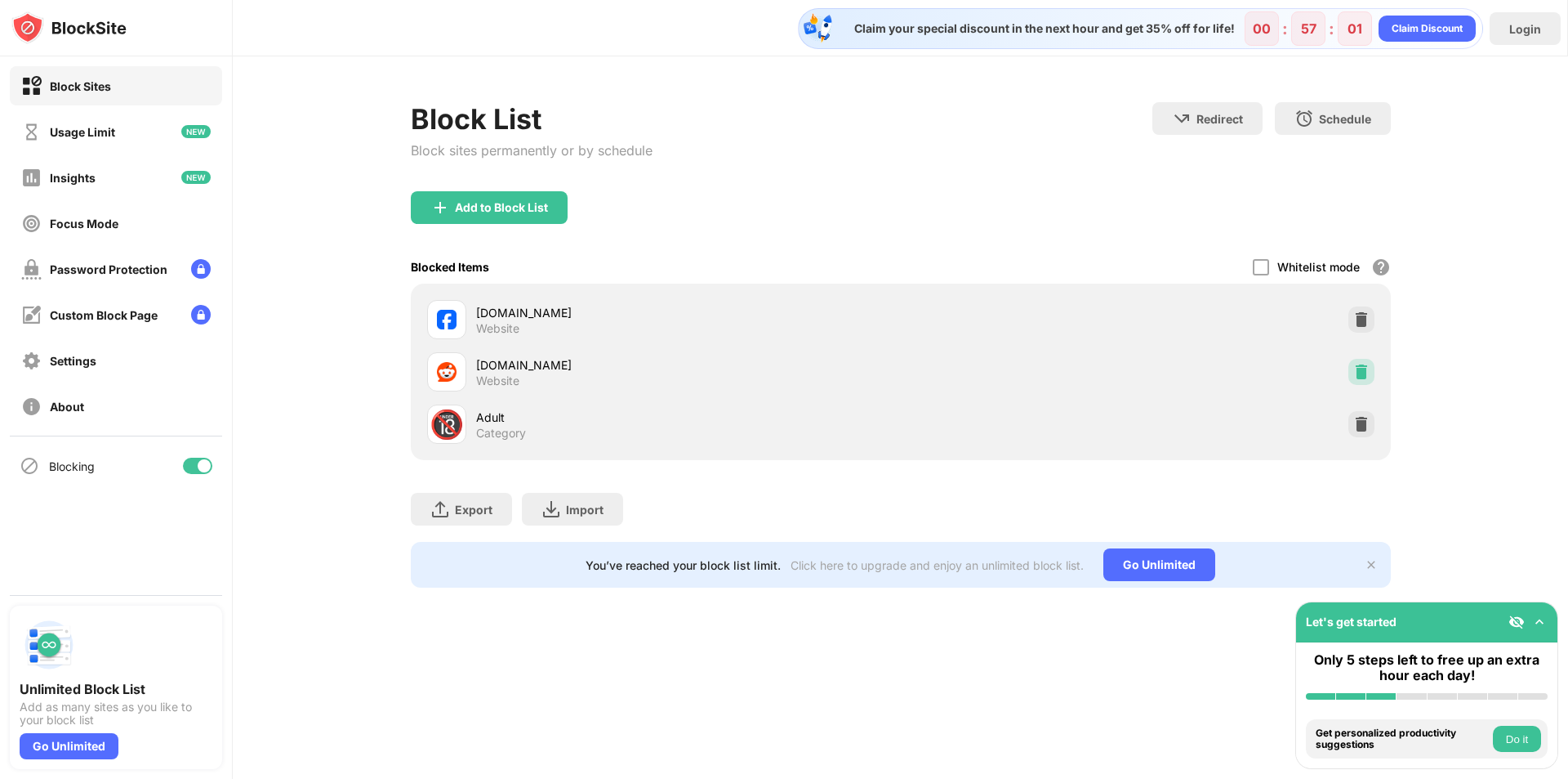
click at [1365, 370] on img at bounding box center [1361, 371] width 16 height 16
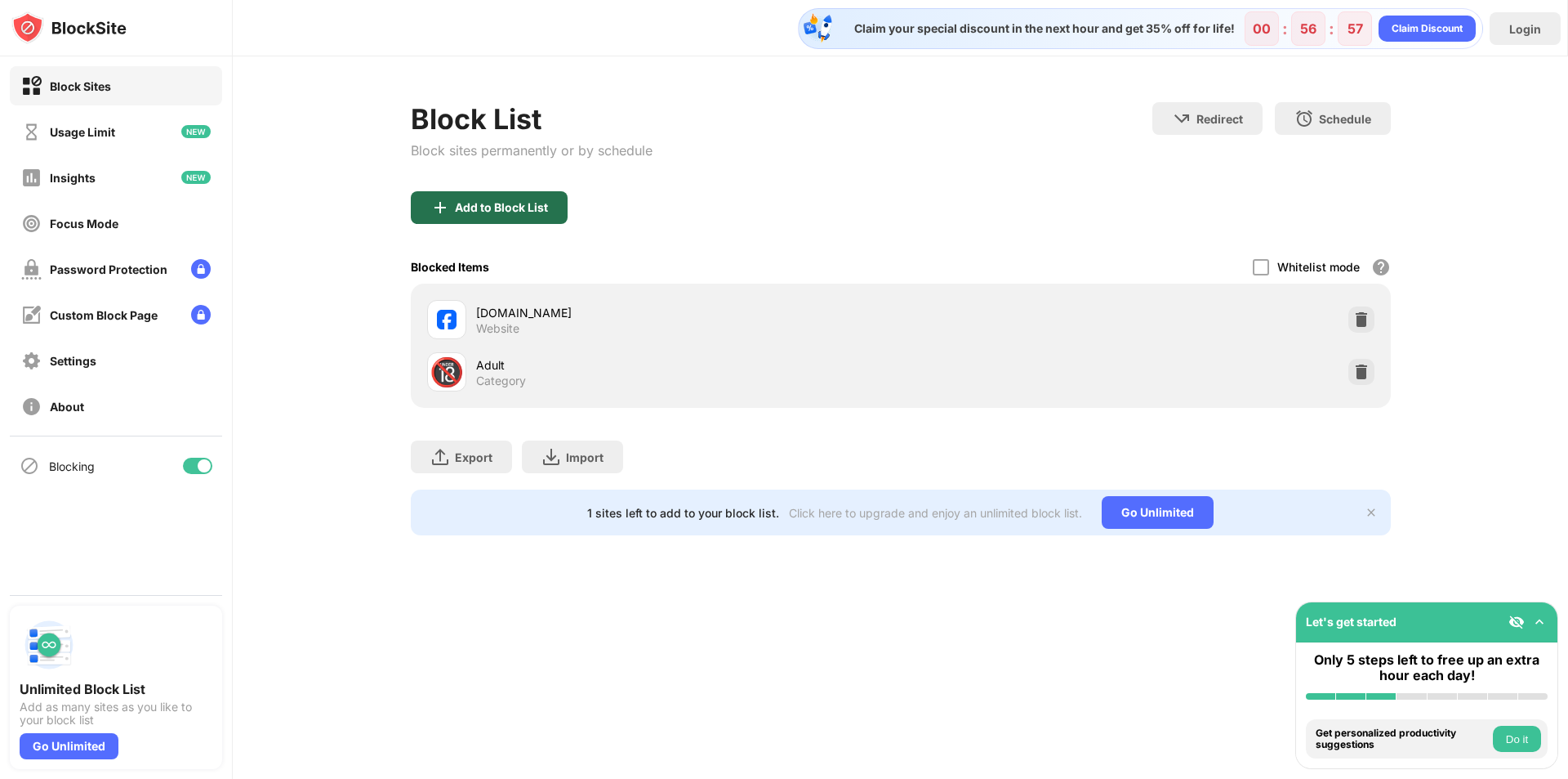
click at [524, 208] on div "Add to Block List" at bounding box center [502, 207] width 93 height 13
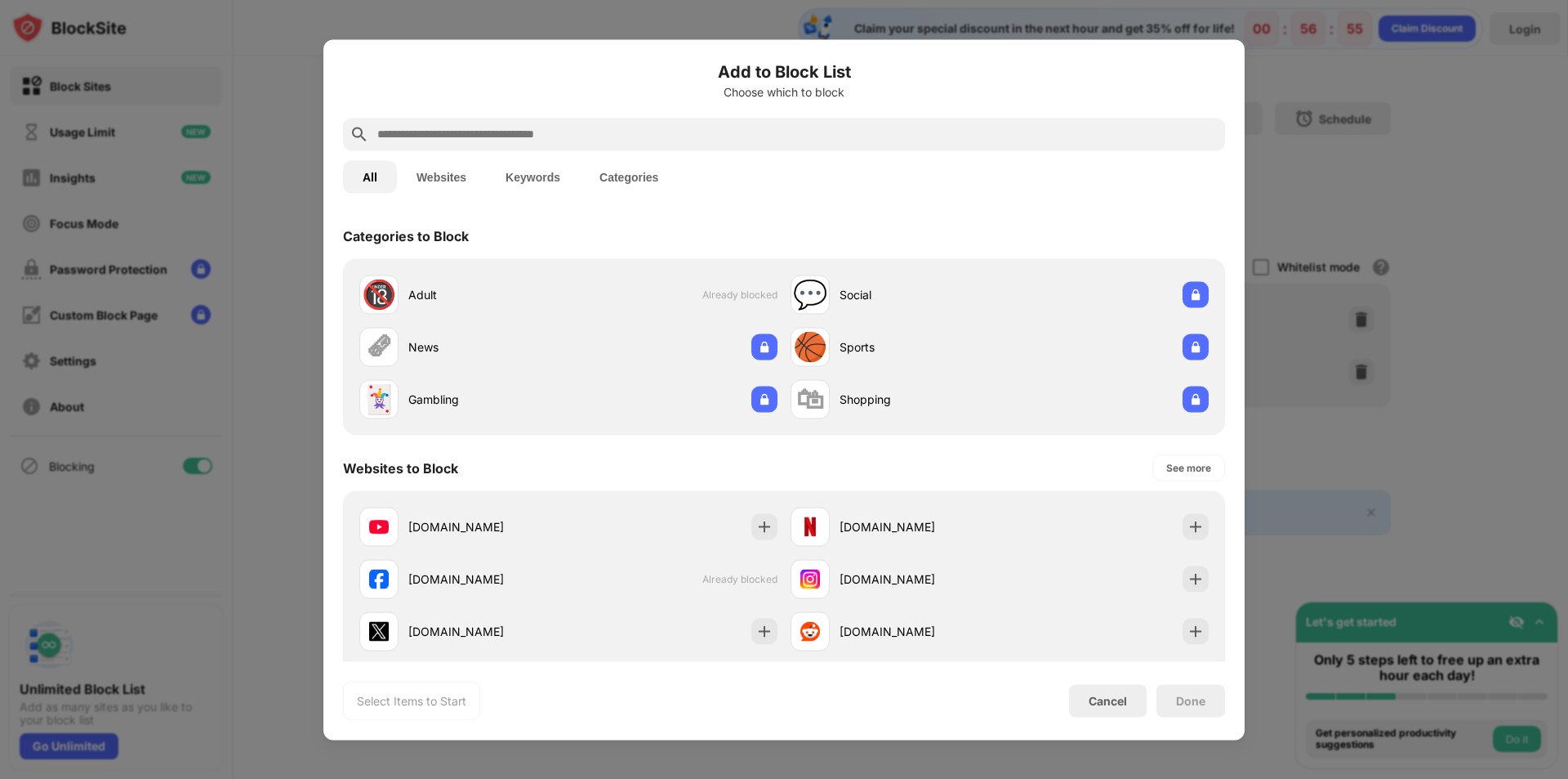
click at [471, 130] on input "text" at bounding box center [797, 133] width 843 height 19
paste input "**********"
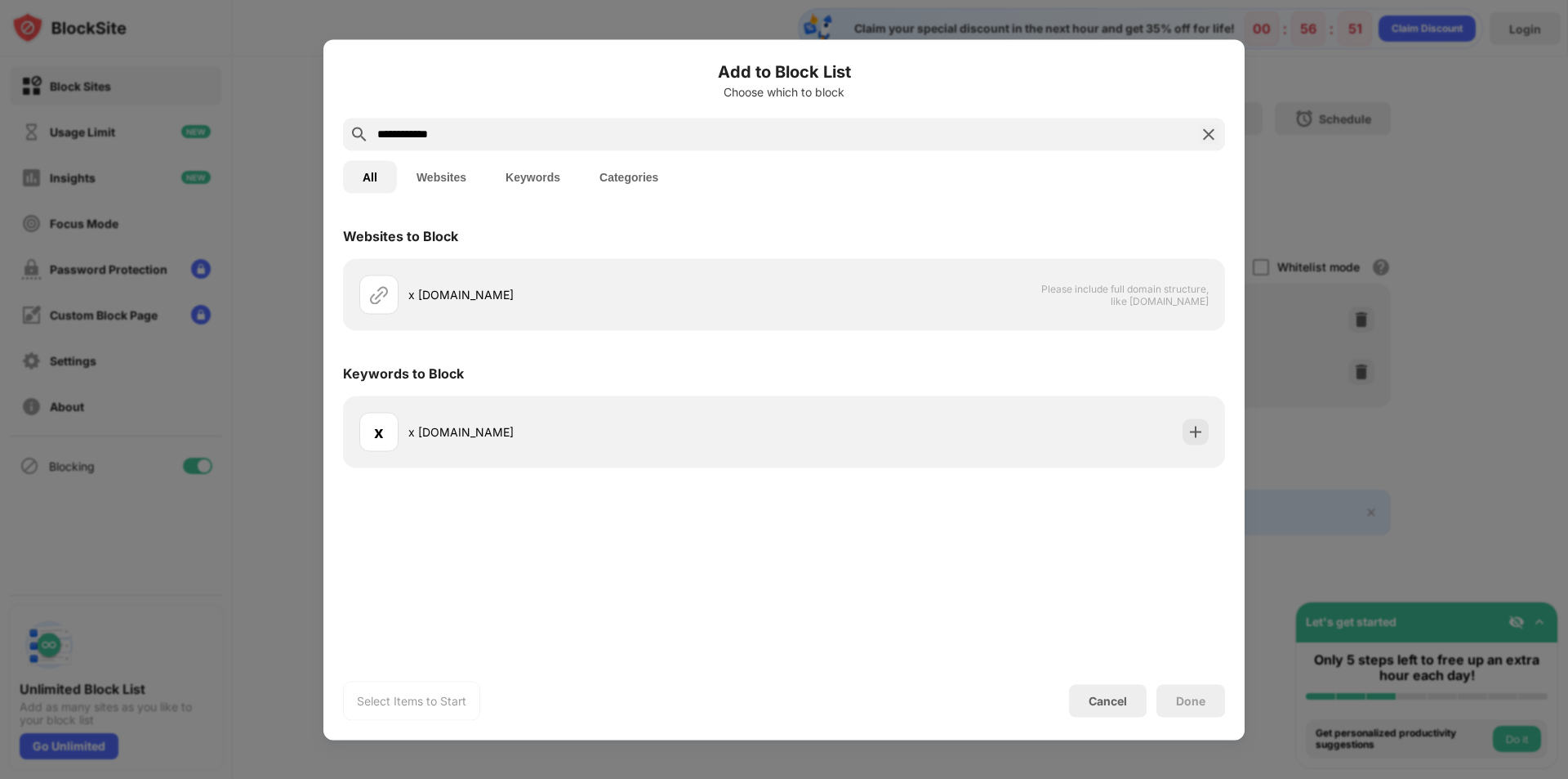
drag, startPoint x: 386, startPoint y: 132, endPoint x: 219, endPoint y: 128, distance: 167.0
click at [219, 778] on div "**********" at bounding box center [784, 779] width 1568 height 0
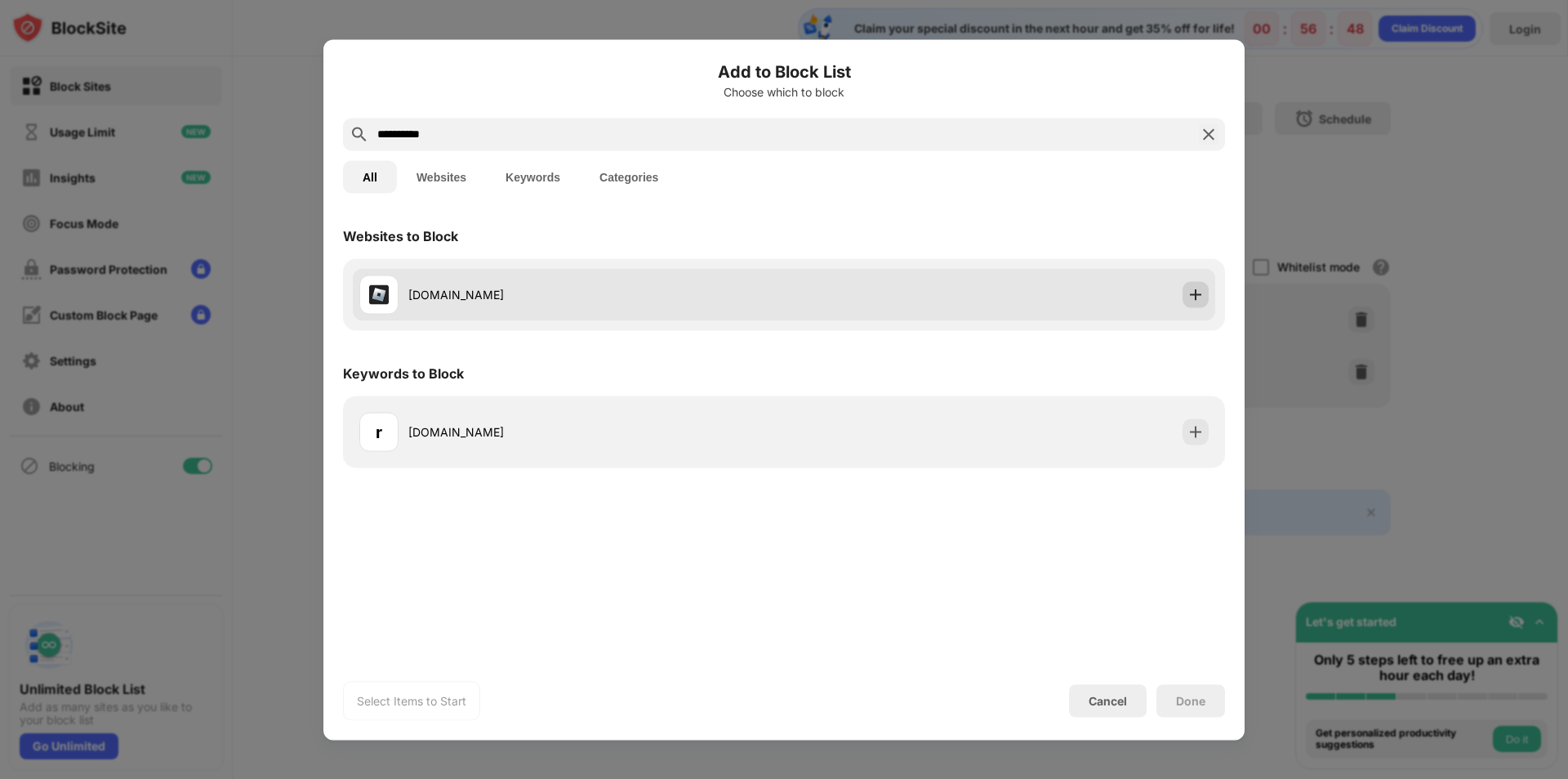
type input "**********"
click at [1188, 296] on img at bounding box center [1195, 294] width 16 height 16
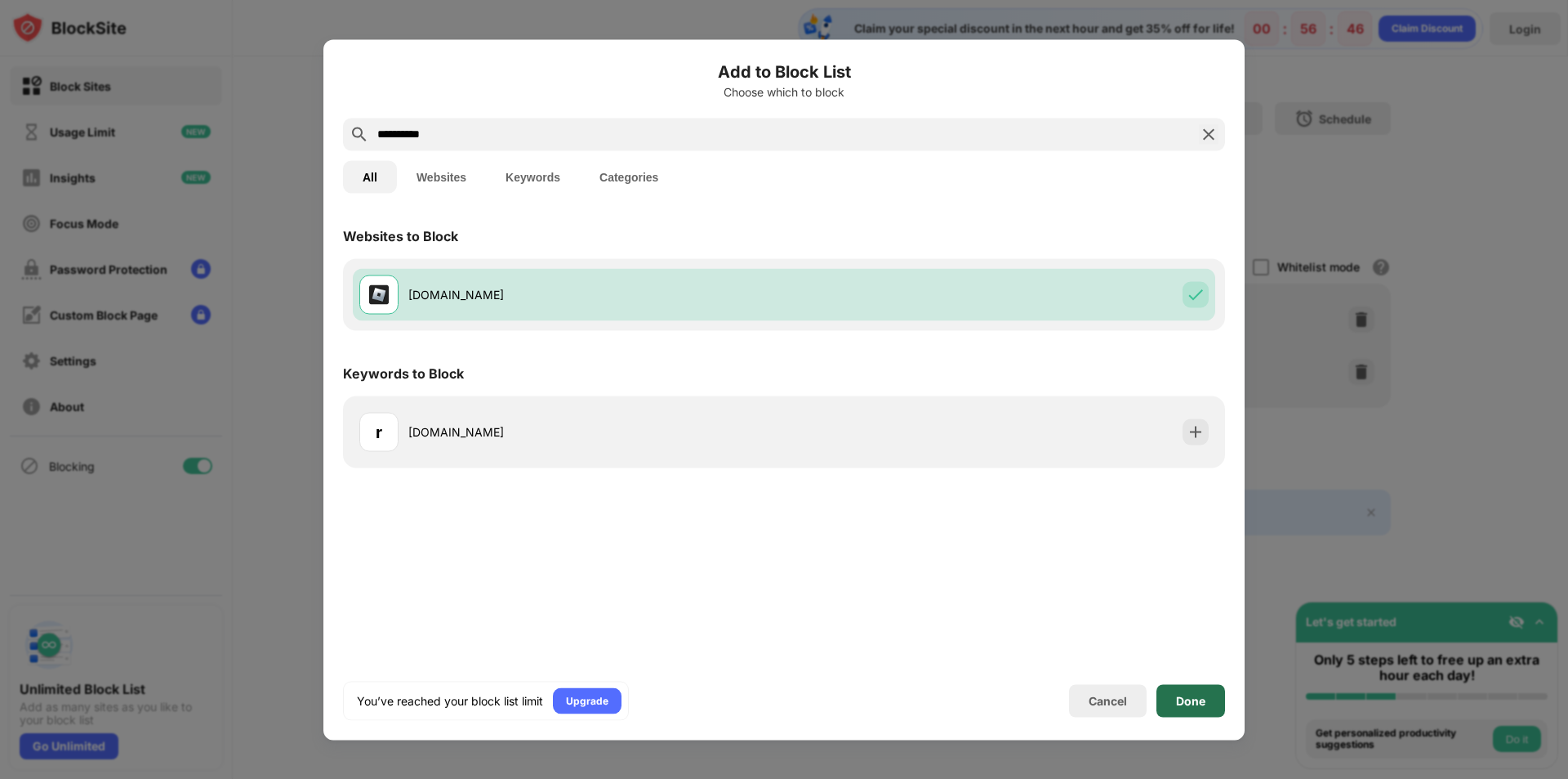
click at [1177, 705] on div "Done" at bounding box center [1191, 700] width 30 height 13
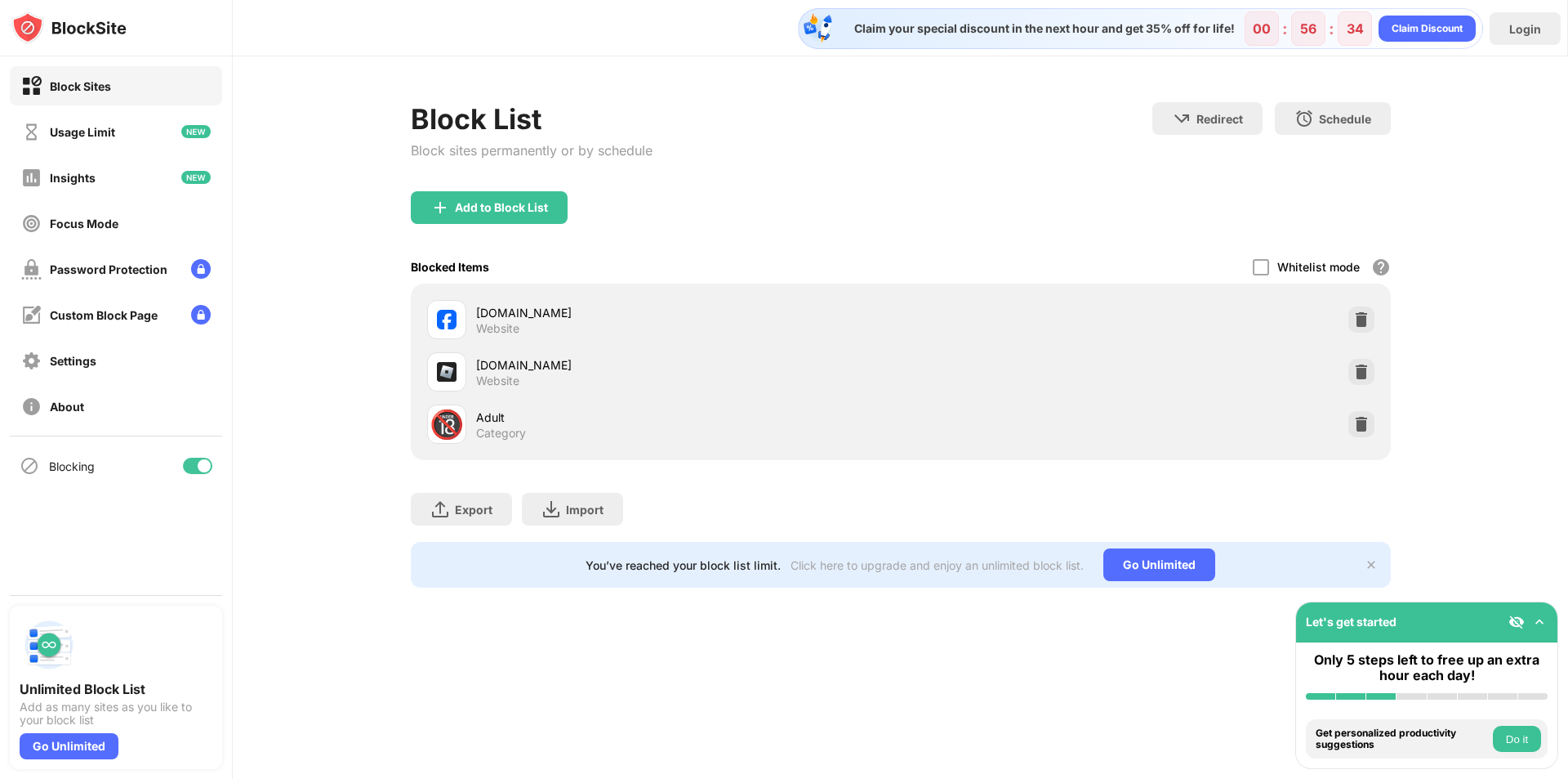
click at [1523, 744] on button "Do it" at bounding box center [1516, 738] width 48 height 26
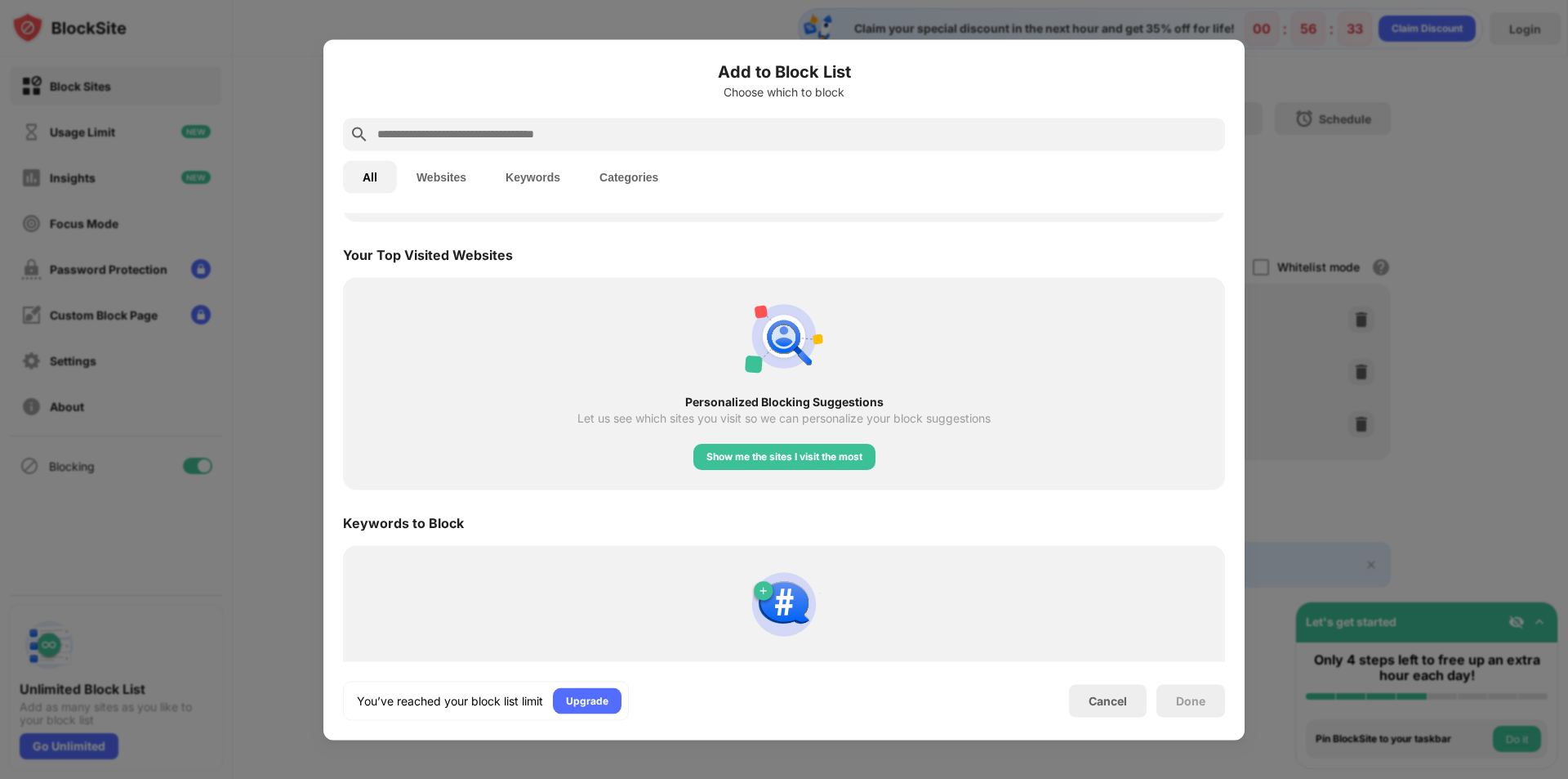
scroll to position [569, 0]
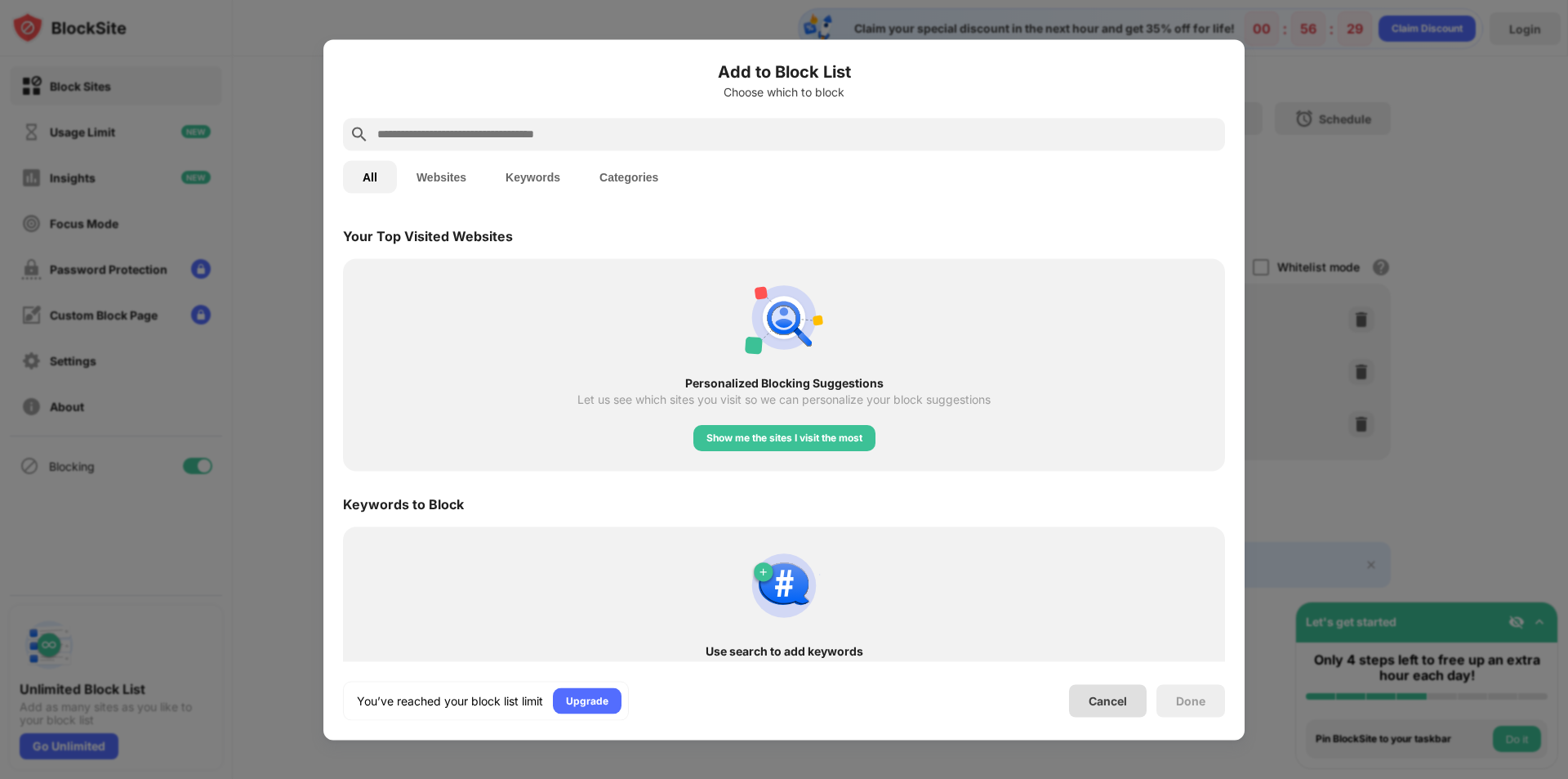
click at [1113, 700] on div "Cancel" at bounding box center [1107, 700] width 38 height 14
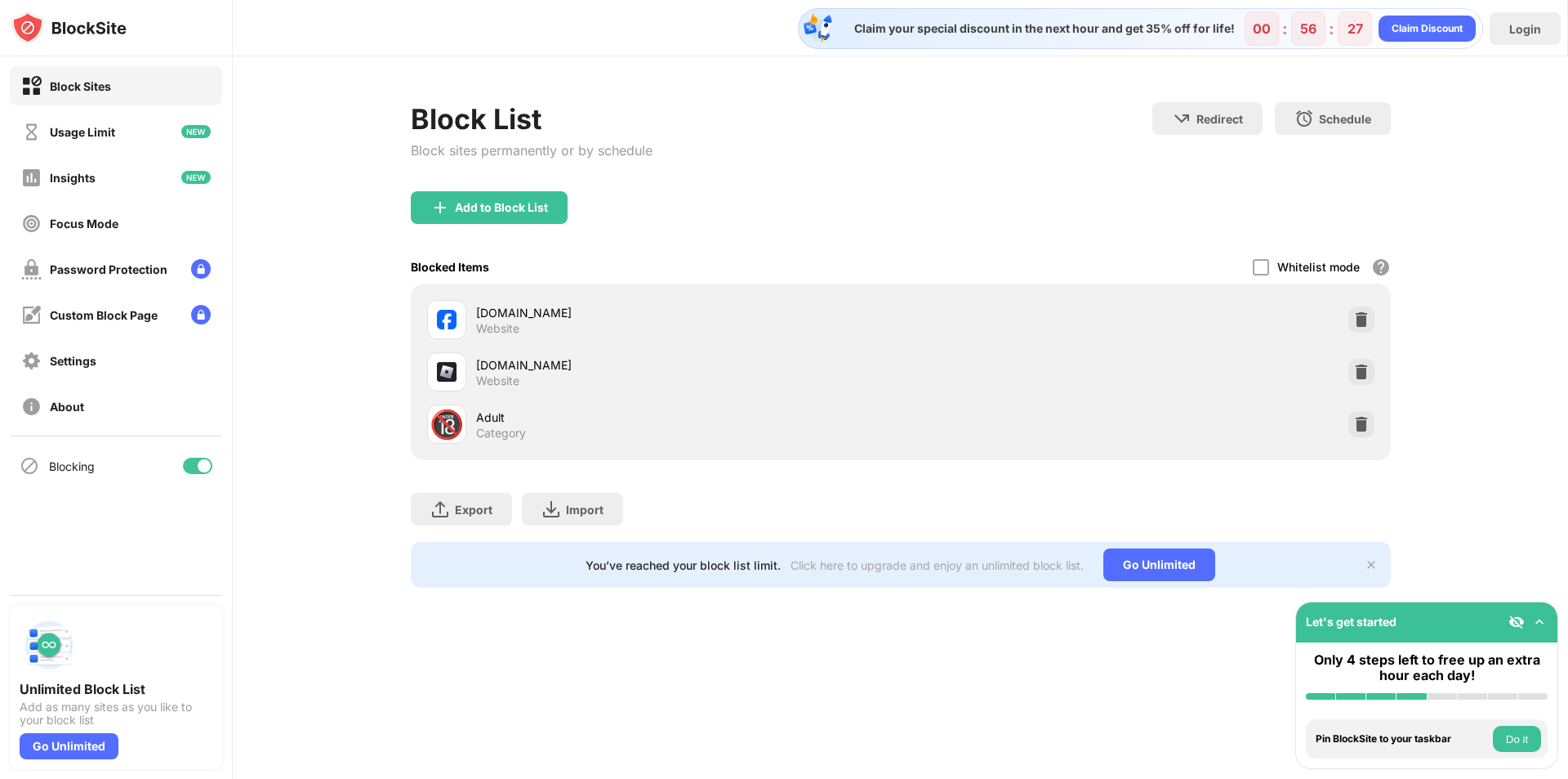
click at [1508, 744] on button "Do it" at bounding box center [1516, 738] width 48 height 26
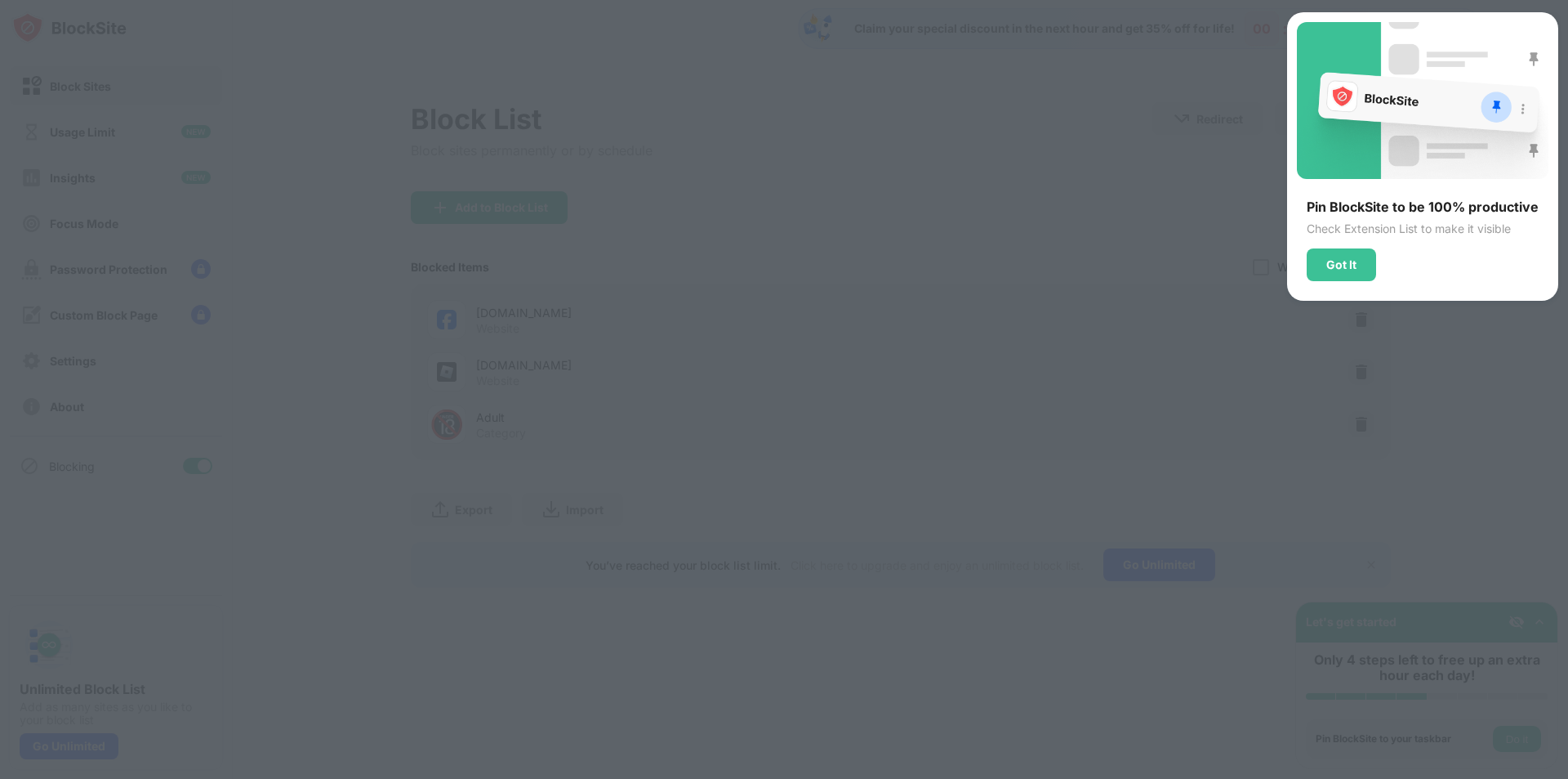
click at [1296, 261] on div "Pin BlockSite to be 100% productive Check Extension List to make it visible Got…" at bounding box center [1422, 156] width 271 height 288
click at [1342, 256] on div "Got It" at bounding box center [1342, 264] width 69 height 33
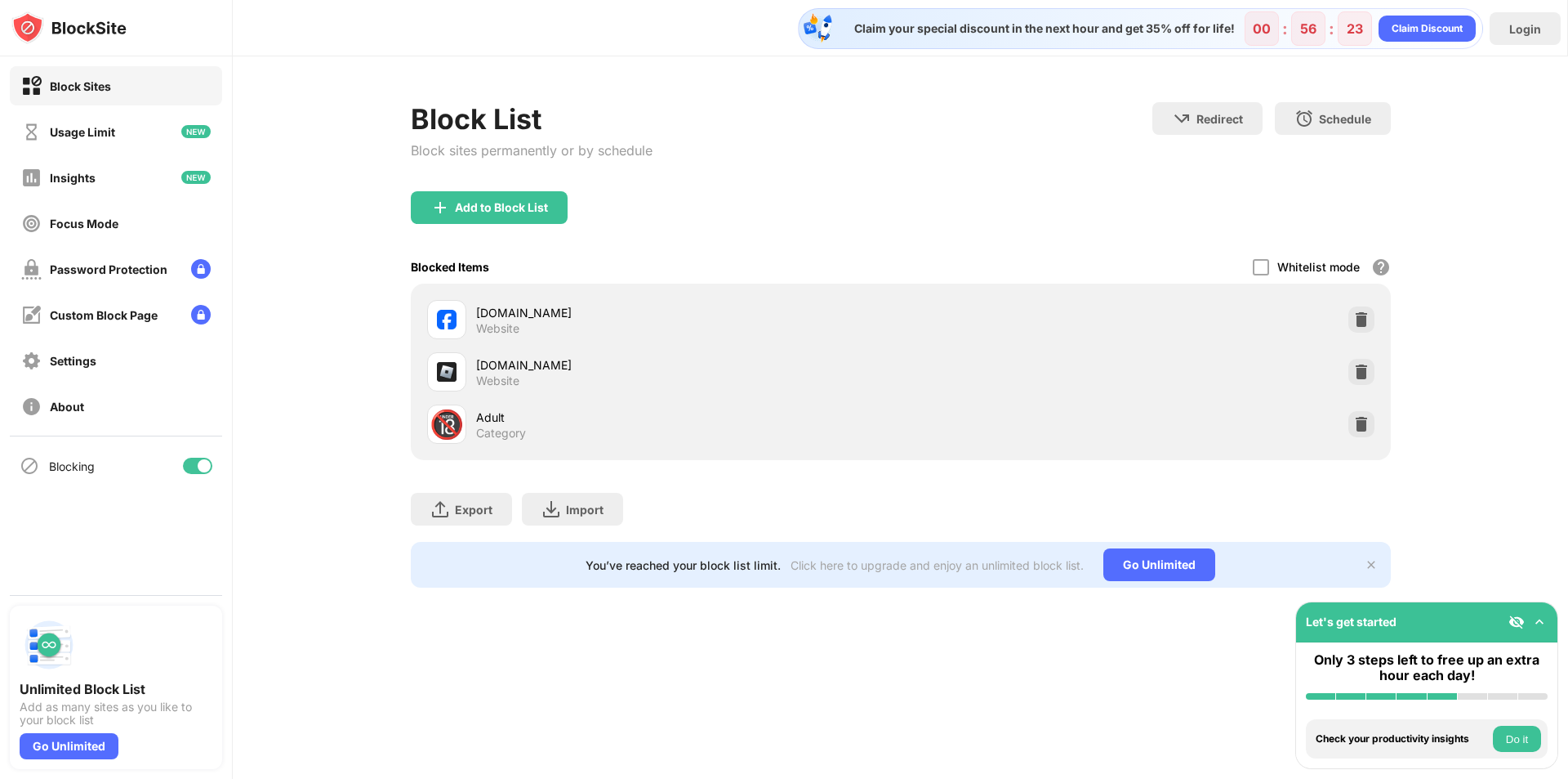
click at [95, 29] on img at bounding box center [69, 28] width 115 height 33
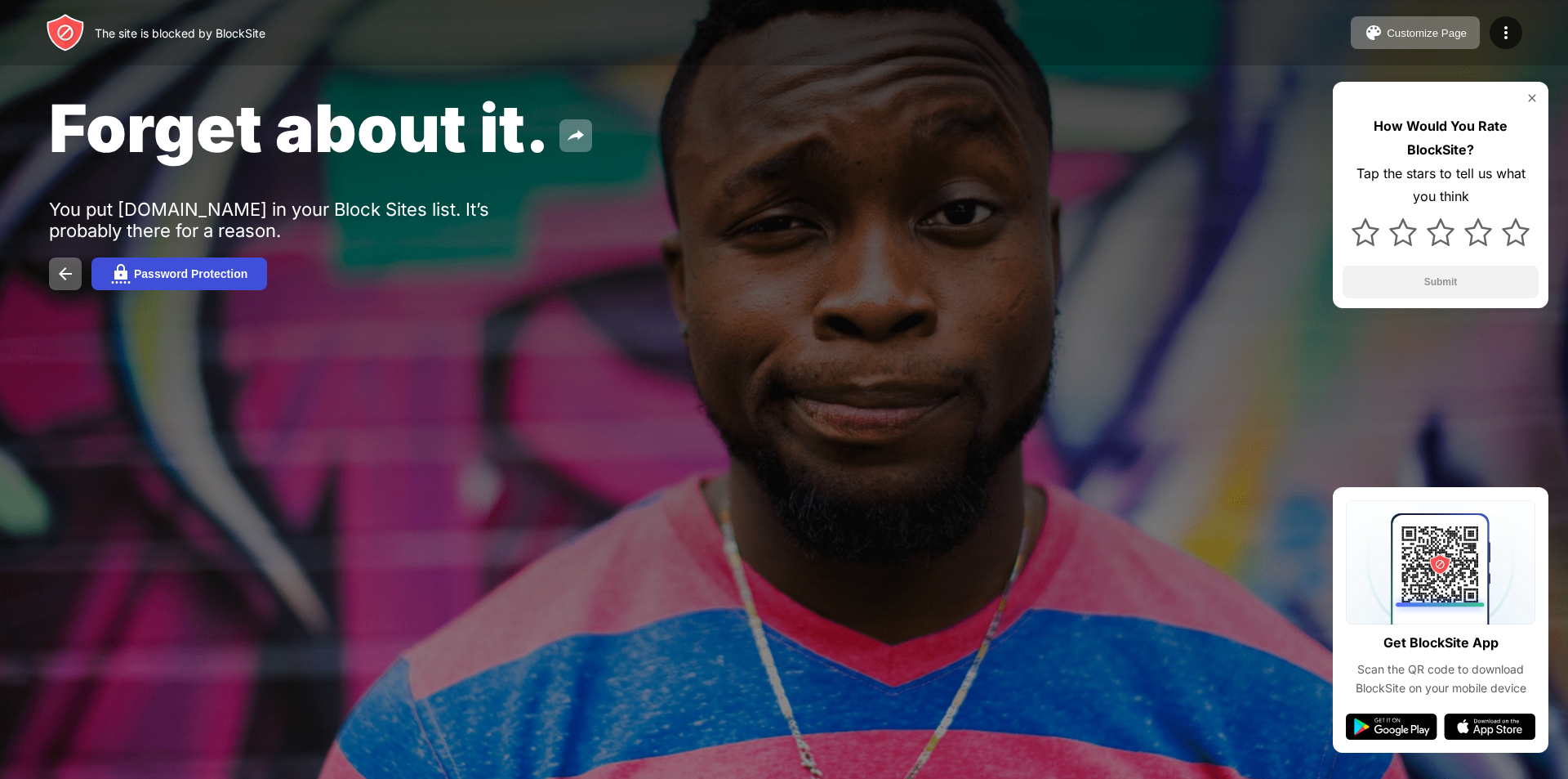
click at [204, 274] on div "Password Protection" at bounding box center [191, 273] width 113 height 13
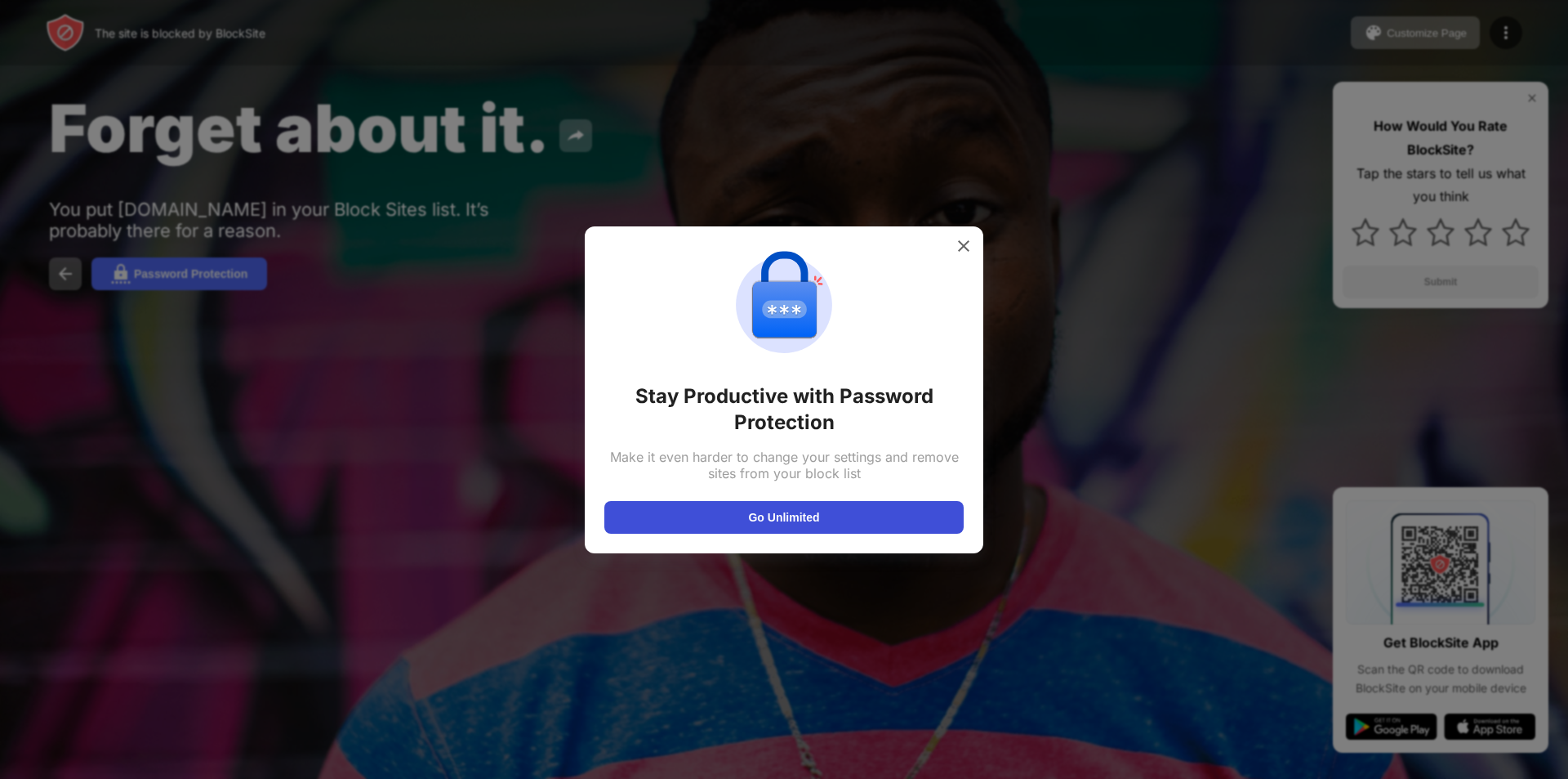
click at [794, 516] on button "Go Unlimited" at bounding box center [784, 517] width 360 height 33
click at [959, 243] on img at bounding box center [963, 245] width 16 height 16
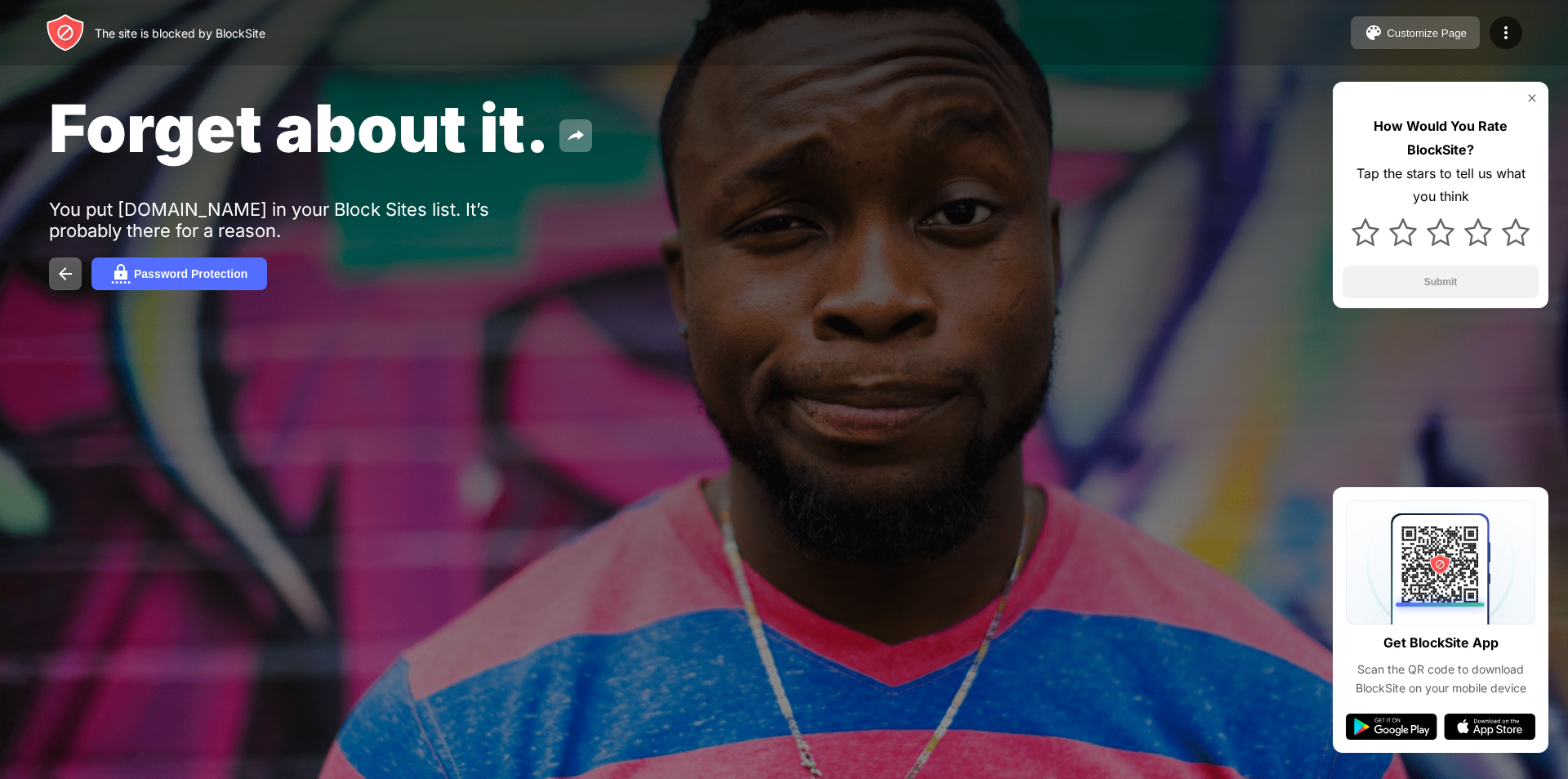
click at [1386, 45] on button "Customize Page" at bounding box center [1415, 32] width 129 height 33
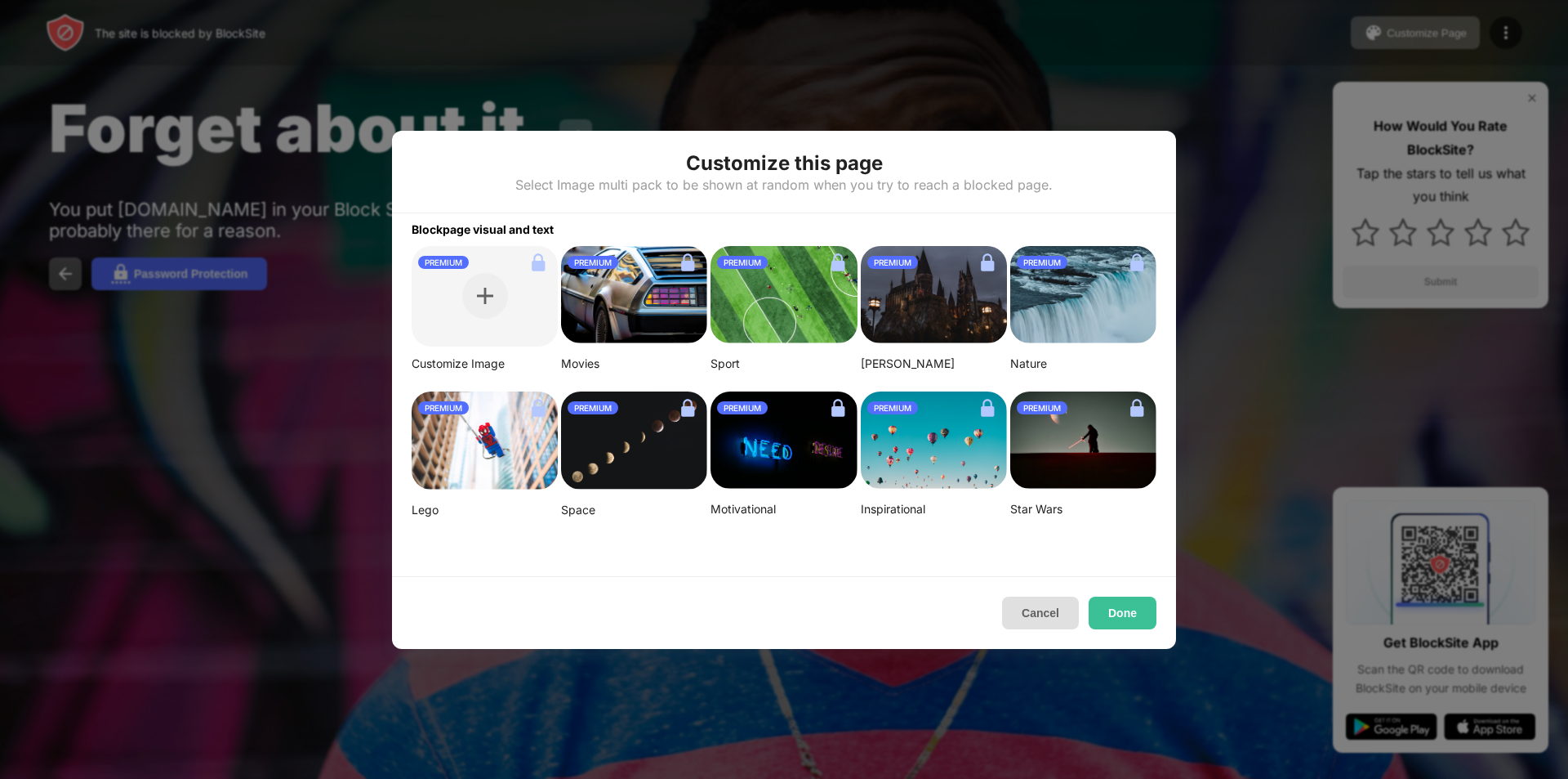
click at [1049, 615] on button "Cancel" at bounding box center [1040, 613] width 77 height 33
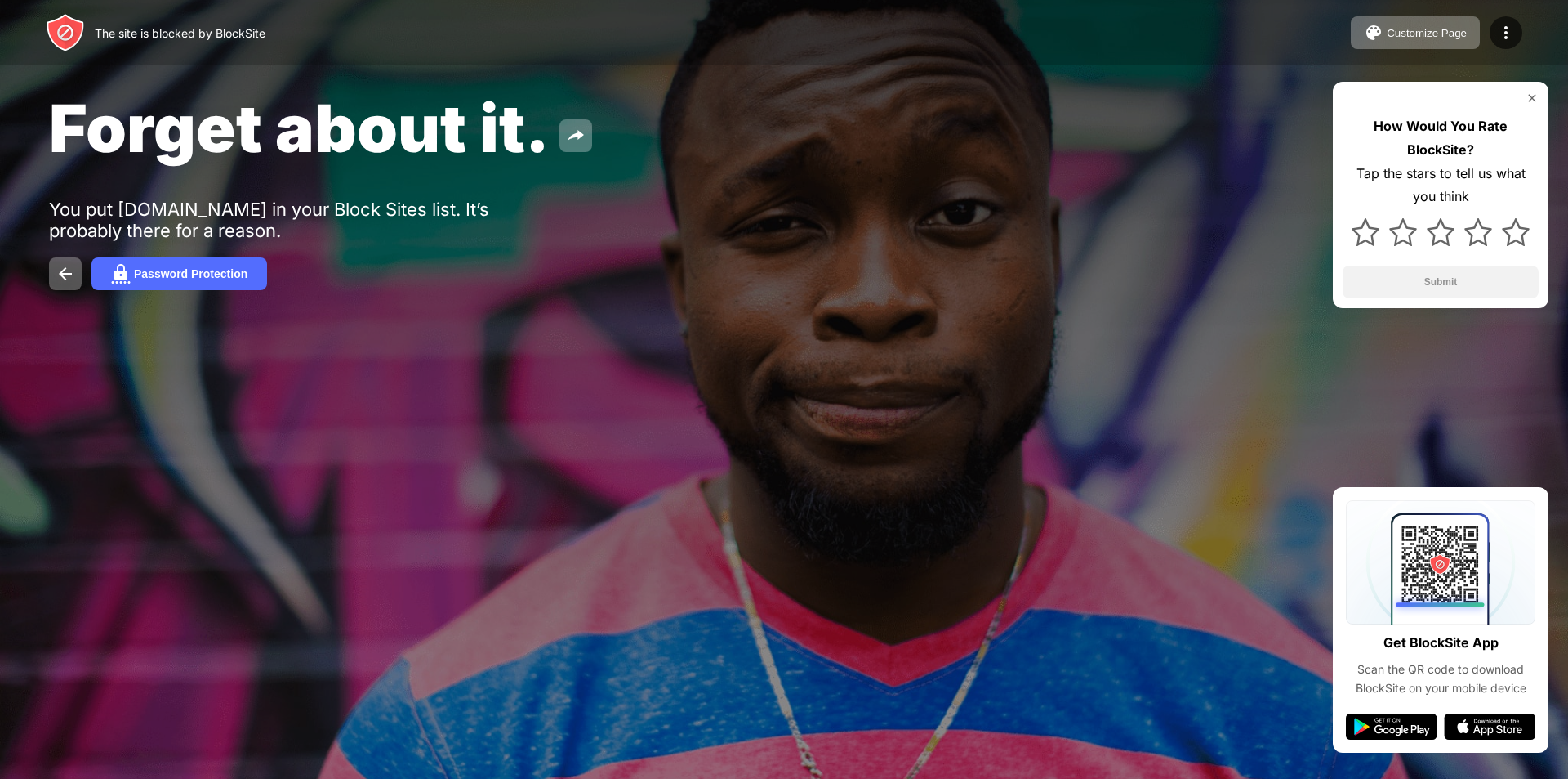
drag, startPoint x: 75, startPoint y: 128, endPoint x: 627, endPoint y: 133, distance: 552.0
click at [627, 133] on div "Forget about it." at bounding box center [637, 128] width 1176 height 79
click at [1532, 105] on div "How Would You Rate BlockSite? Tap the stars to tell us what you think Submit" at bounding box center [1440, 195] width 215 height 226
click at [1532, 101] on img at bounding box center [1532, 97] width 13 height 13
